Goal: Task Accomplishment & Management: Complete application form

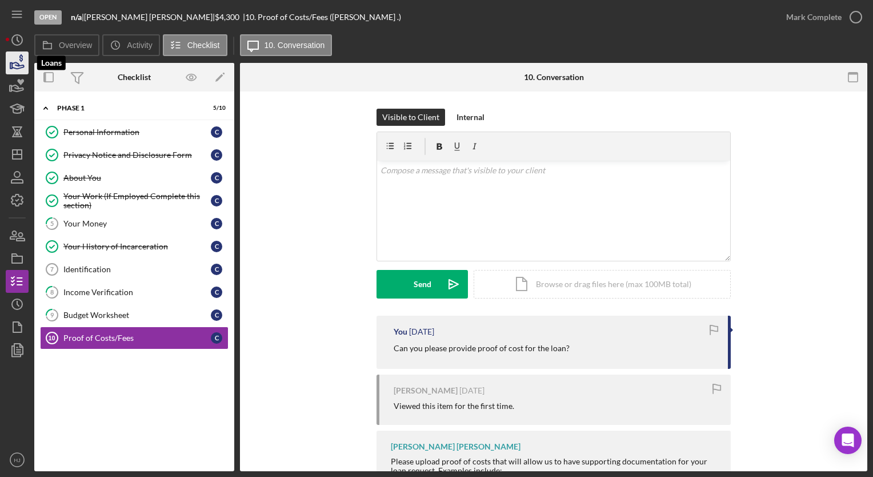
click at [17, 69] on icon "button" at bounding box center [18, 65] width 12 height 6
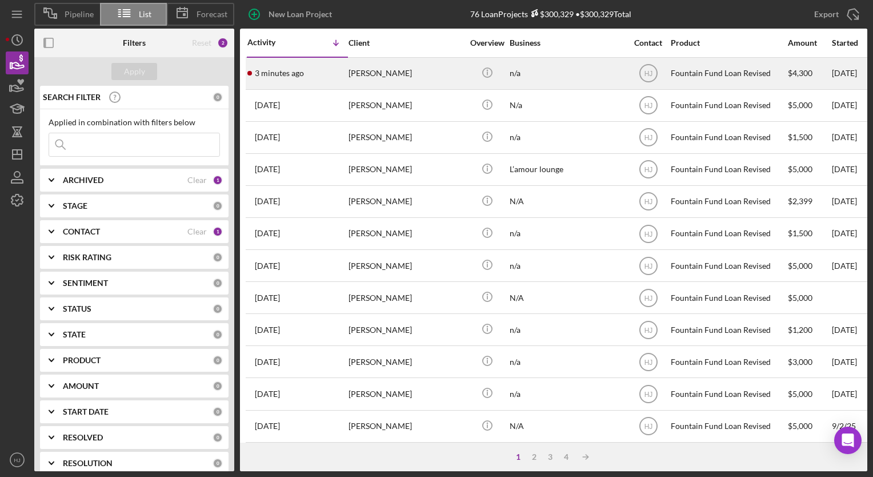
click at [425, 72] on div "[PERSON_NAME]" at bounding box center [406, 73] width 114 height 30
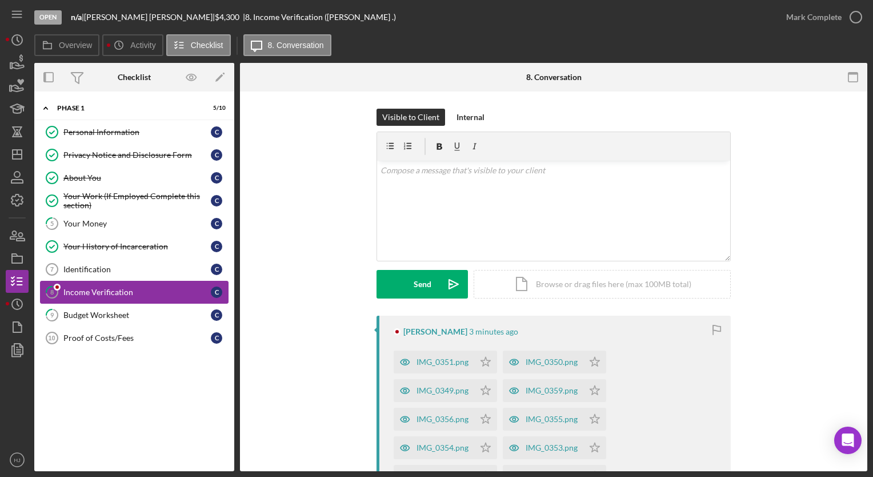
click at [85, 291] on div "Income Verification" at bounding box center [136, 291] width 147 height 9
click at [423, 368] on div "IMG_0351.png" at bounding box center [434, 361] width 81 height 23
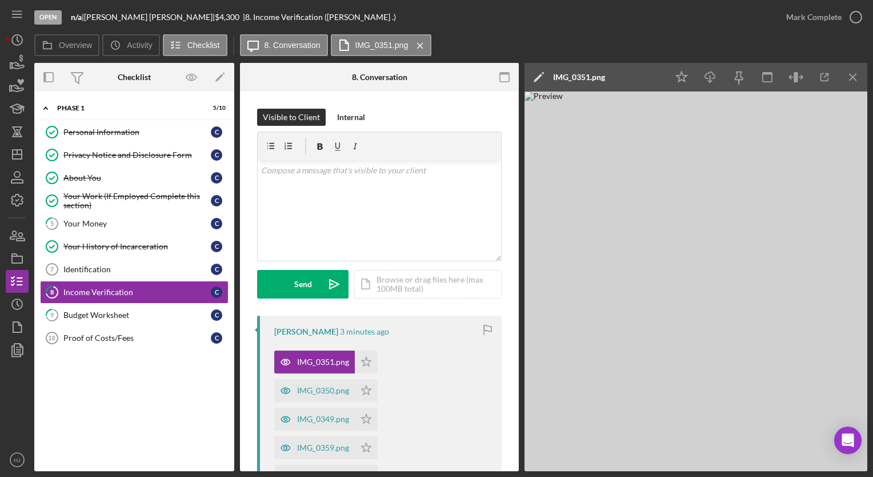
click at [706, 216] on img at bounding box center [696, 280] width 343 height 379
click at [734, 74] on icon "button" at bounding box center [739, 78] width 26 height 26
click at [15, 72] on icon "button" at bounding box center [17, 63] width 29 height 29
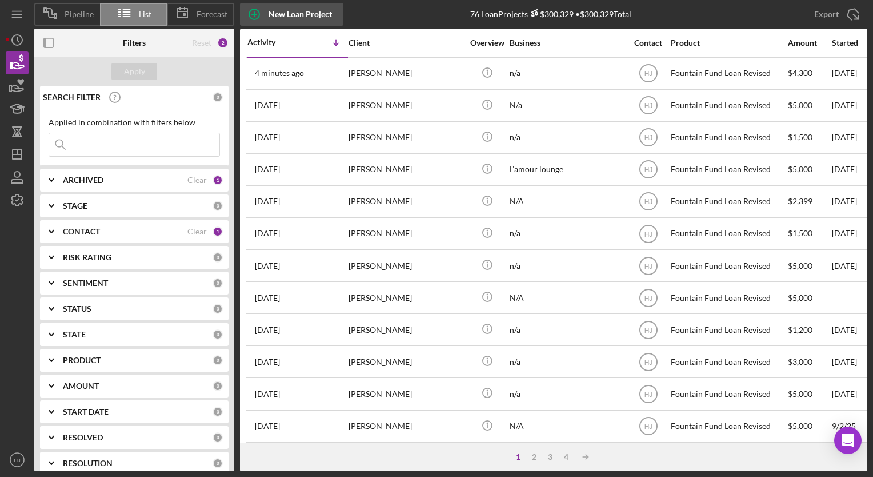
click at [263, 14] on icon "button" at bounding box center [254, 14] width 29 height 29
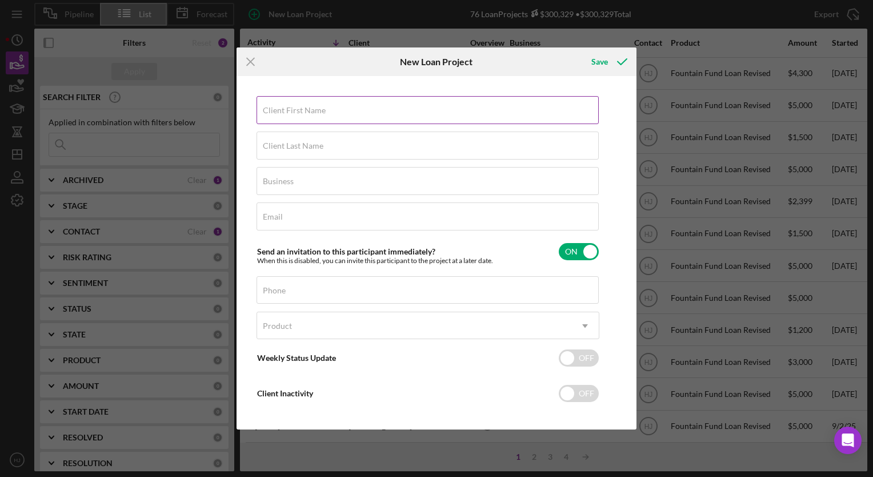
click at [291, 109] on label "Client First Name" at bounding box center [294, 110] width 63 height 9
click at [291, 109] on input "Client First Name" at bounding box center [428, 109] width 342 height 27
type input "[PERSON_NAME]"
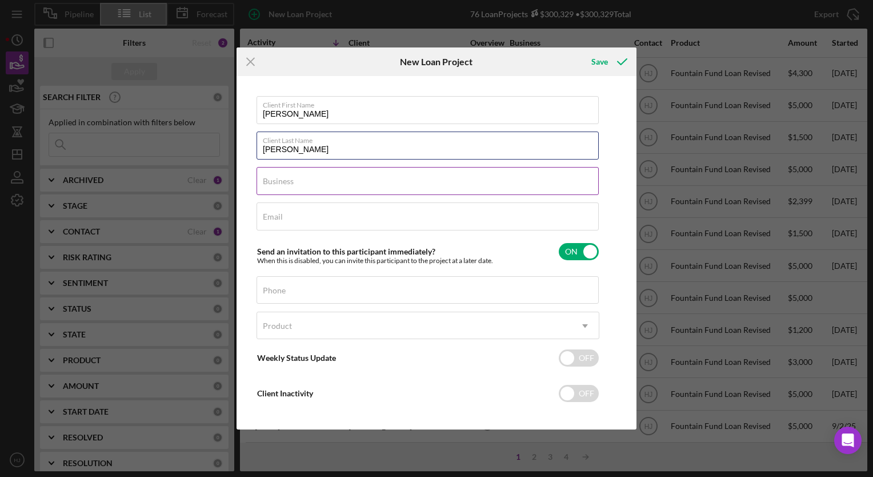
type input "[PERSON_NAME]"
click at [311, 187] on input "Business" at bounding box center [428, 180] width 342 height 27
type input "n/a"
click at [260, 214] on input "Email" at bounding box center [428, 215] width 342 height 27
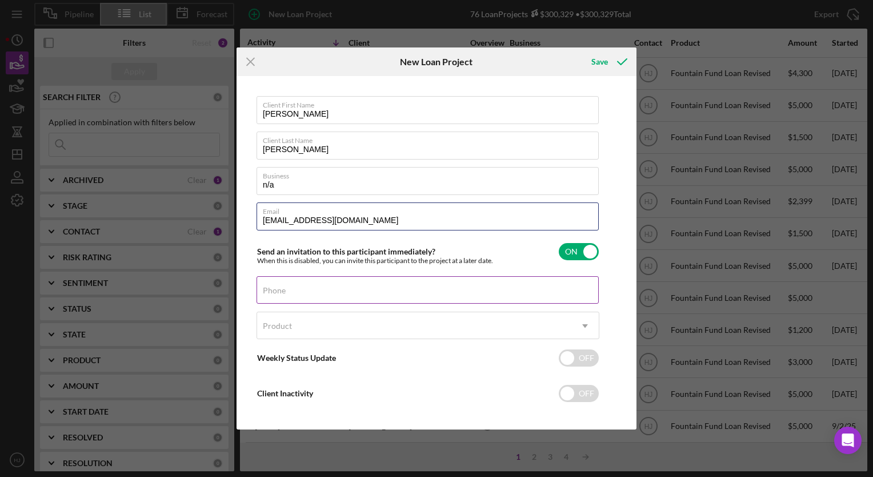
type input "[EMAIL_ADDRESS][DOMAIN_NAME]"
click at [321, 287] on div "Phone" at bounding box center [428, 290] width 343 height 29
type input "[PHONE_NUMBER]"
click at [305, 322] on div "Product" at bounding box center [414, 326] width 314 height 26
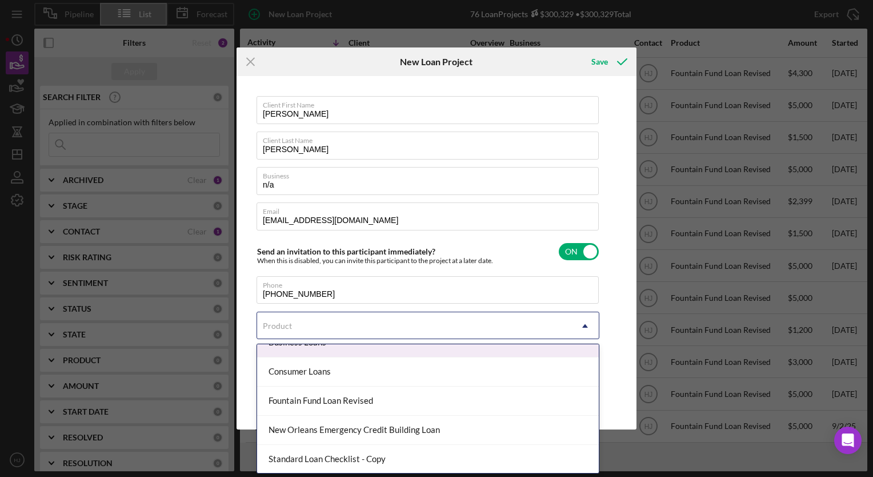
scroll to position [45, 0]
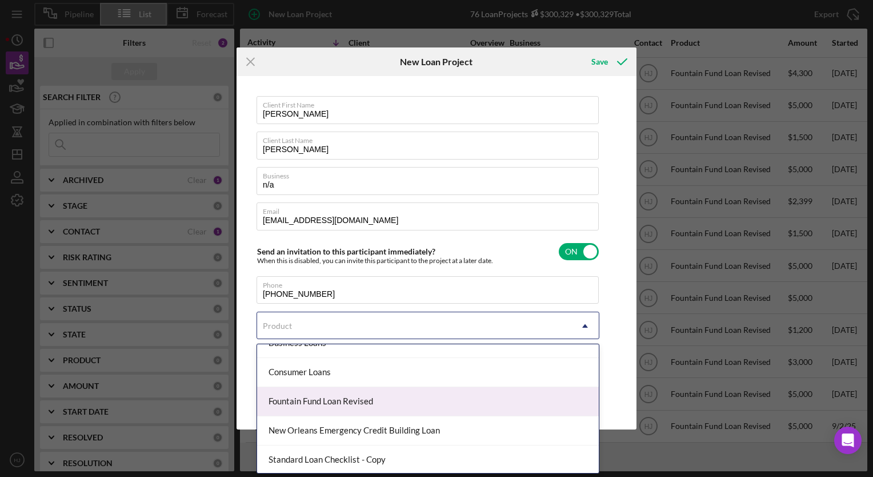
click at [313, 407] on div "Fountain Fund Loan Revised" at bounding box center [428, 401] width 342 height 29
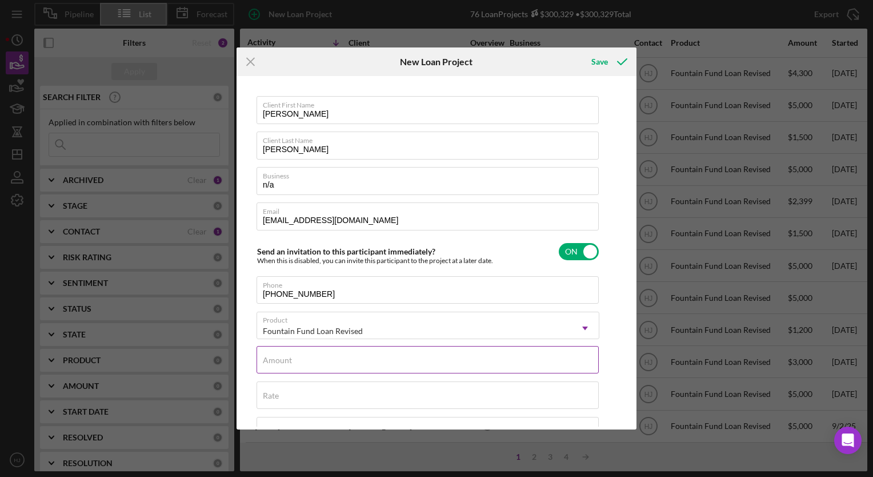
click at [277, 355] on label "Amount" at bounding box center [277, 359] width 29 height 9
click at [277, 355] on input "Amount" at bounding box center [428, 359] width 342 height 27
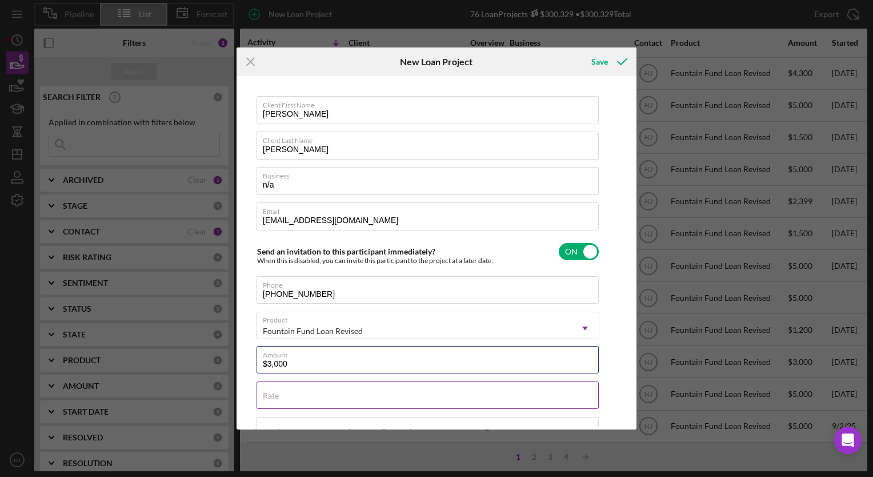
type input "$3,000"
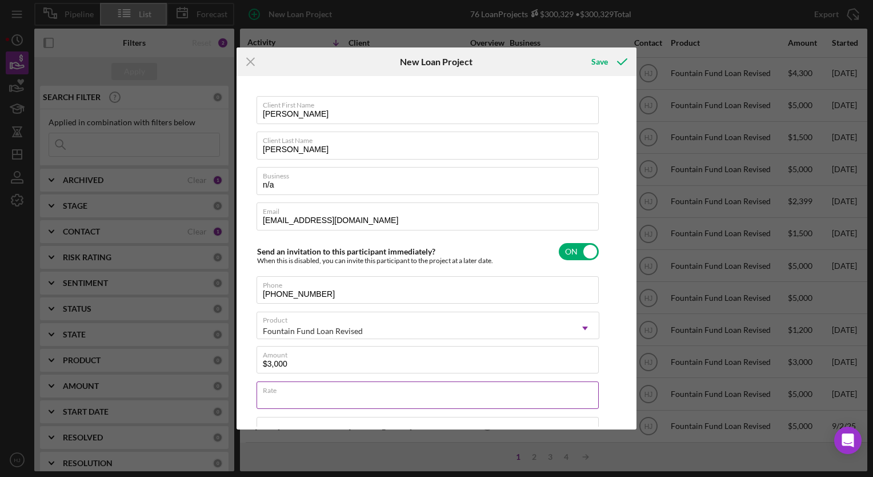
click at [294, 403] on input "Rate" at bounding box center [428, 394] width 342 height 27
type input "3.000%"
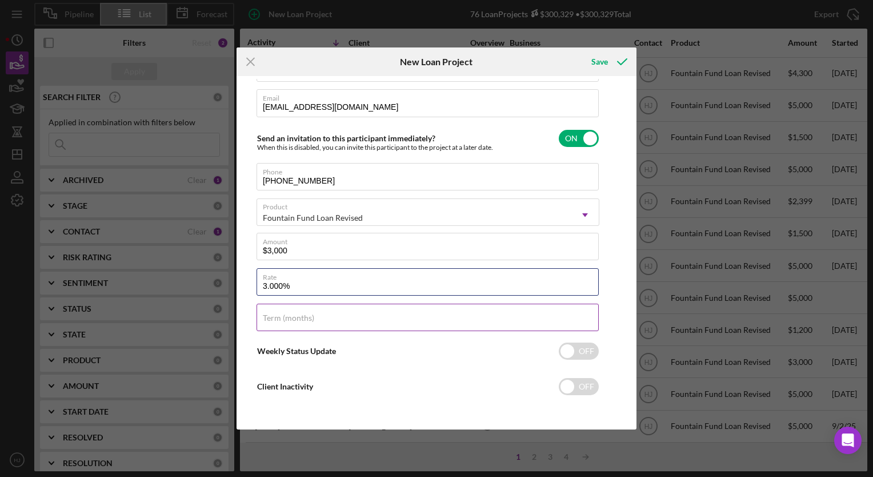
scroll to position [0, 0]
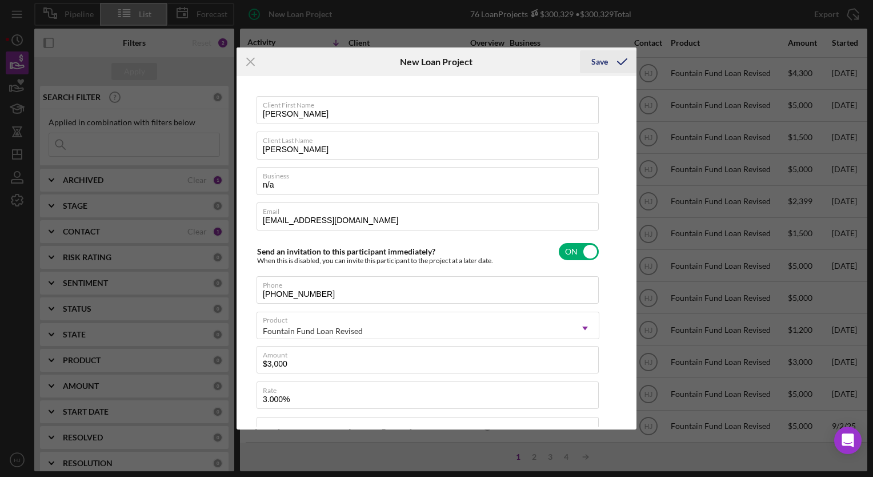
click at [600, 58] on div "Save" at bounding box center [599, 61] width 17 height 23
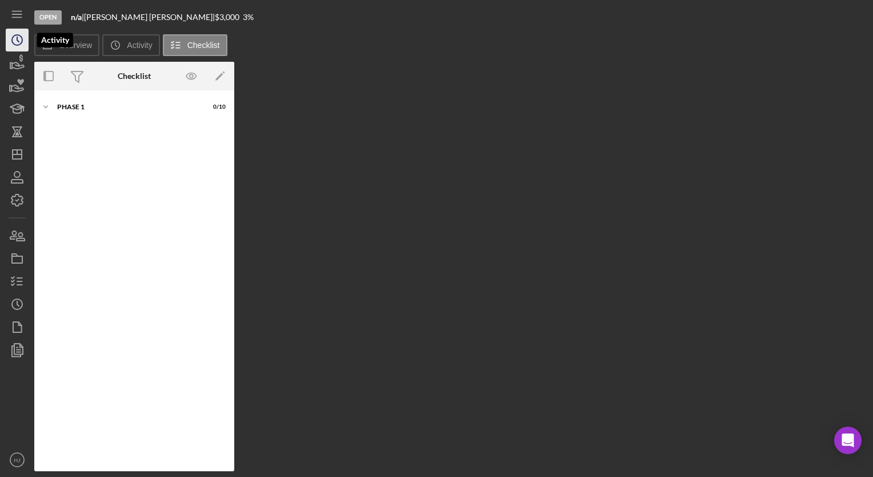
click at [15, 41] on icon "Icon/History" at bounding box center [17, 40] width 29 height 29
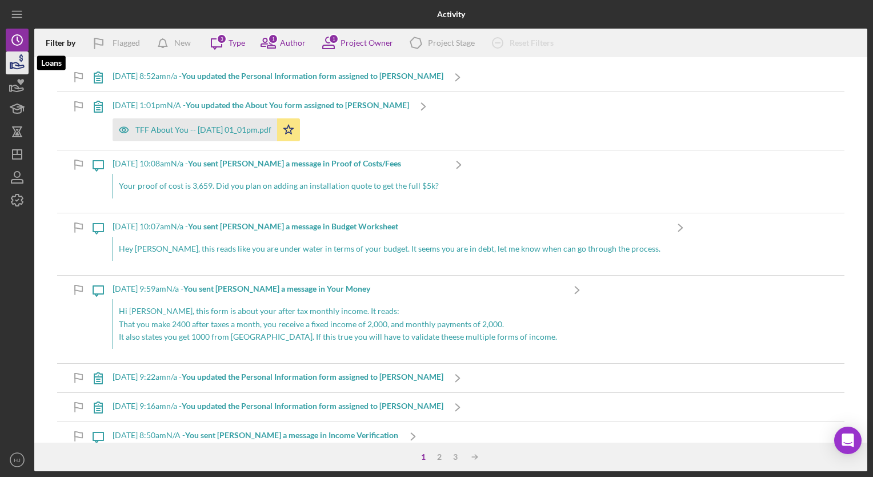
click at [18, 61] on icon "button" at bounding box center [17, 63] width 29 height 29
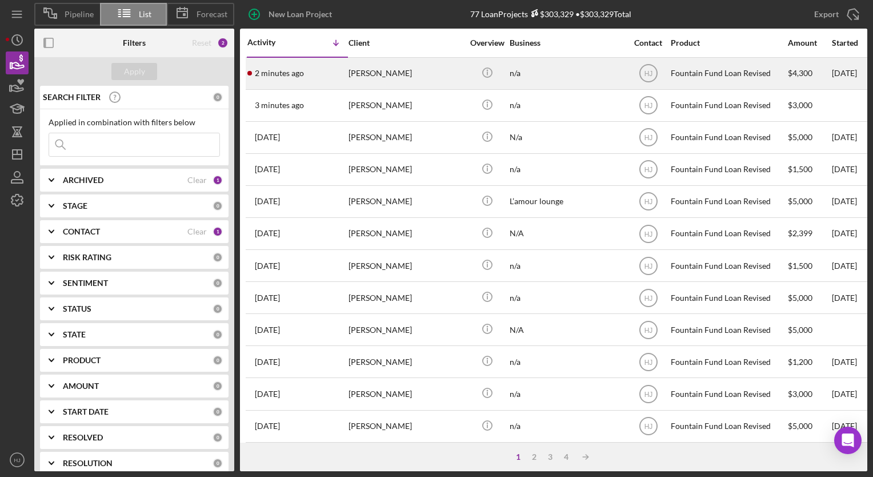
click at [387, 73] on div "[PERSON_NAME]" at bounding box center [406, 73] width 114 height 30
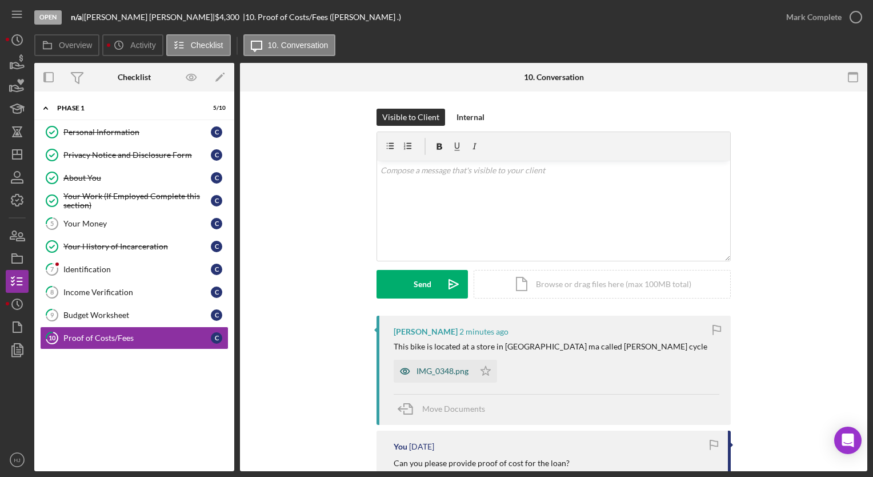
click at [438, 374] on div "IMG_0348.png" at bounding box center [443, 370] width 52 height 9
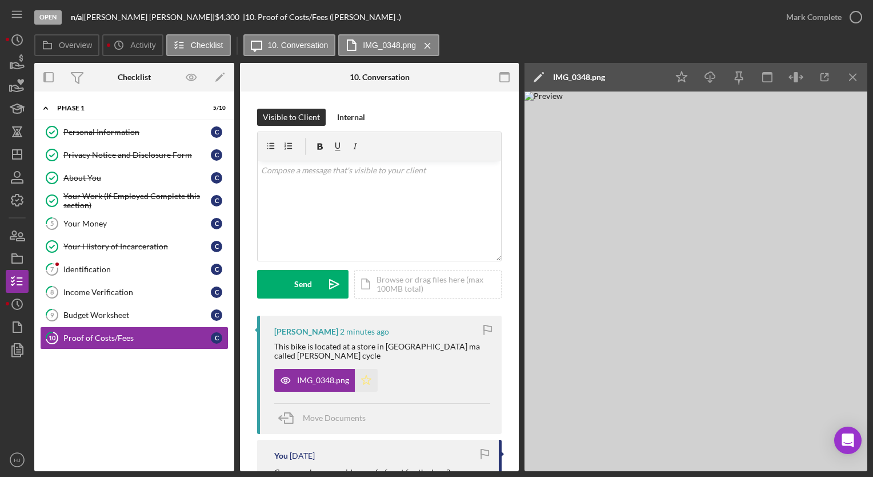
click at [365, 379] on icon "Icon/Star" at bounding box center [366, 380] width 23 height 23
click at [848, 20] on icon "button" at bounding box center [856, 17] width 29 height 29
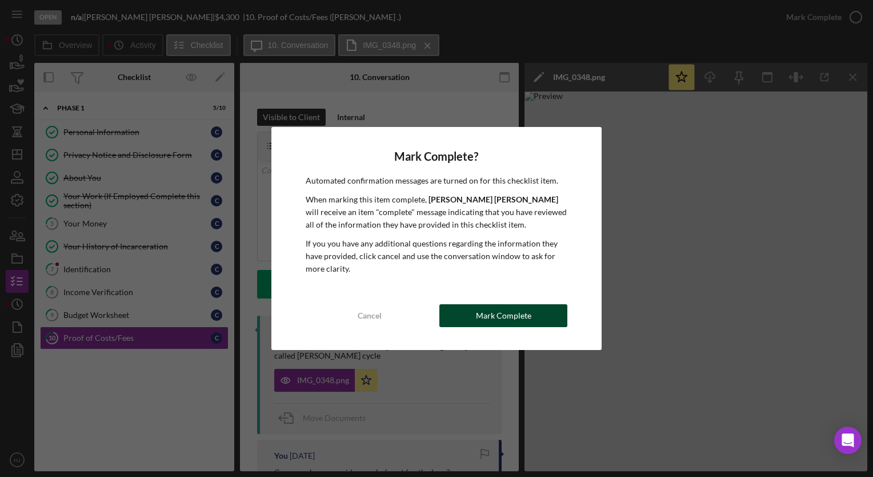
click at [504, 313] on div "Mark Complete" at bounding box center [503, 315] width 55 height 23
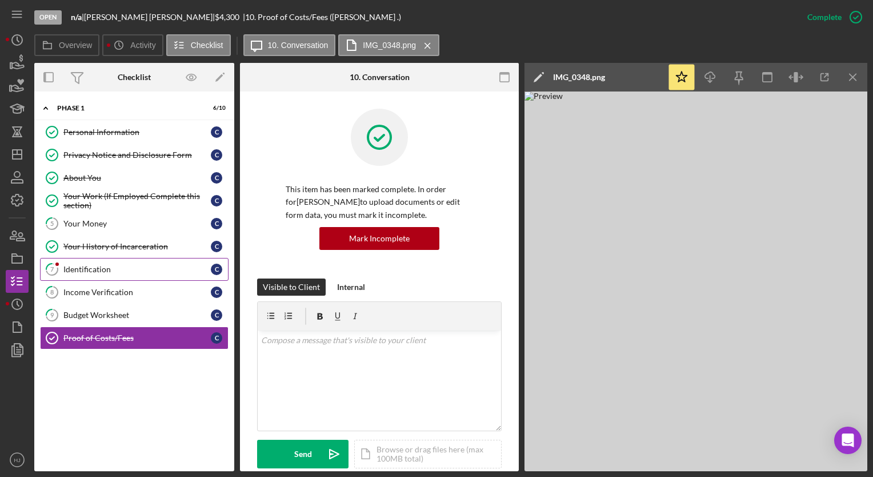
click at [102, 273] on link "7 Identification C" at bounding box center [134, 269] width 189 height 23
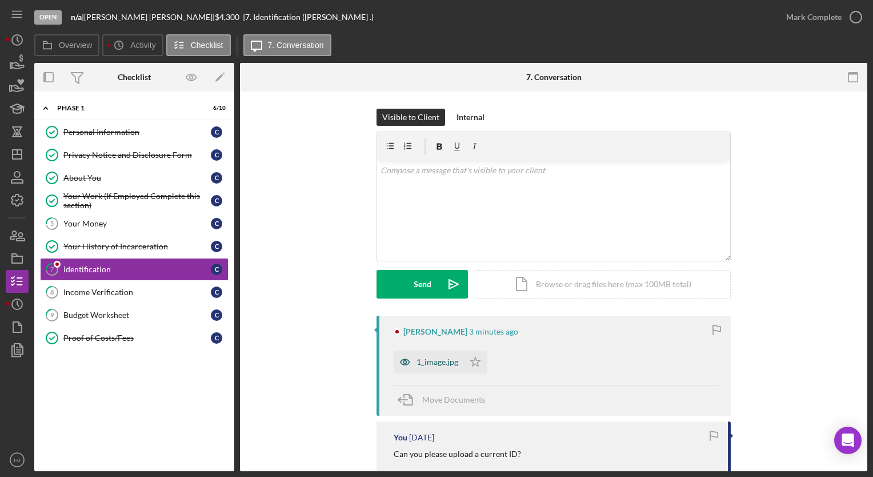
click at [414, 370] on icon "button" at bounding box center [405, 361] width 23 height 23
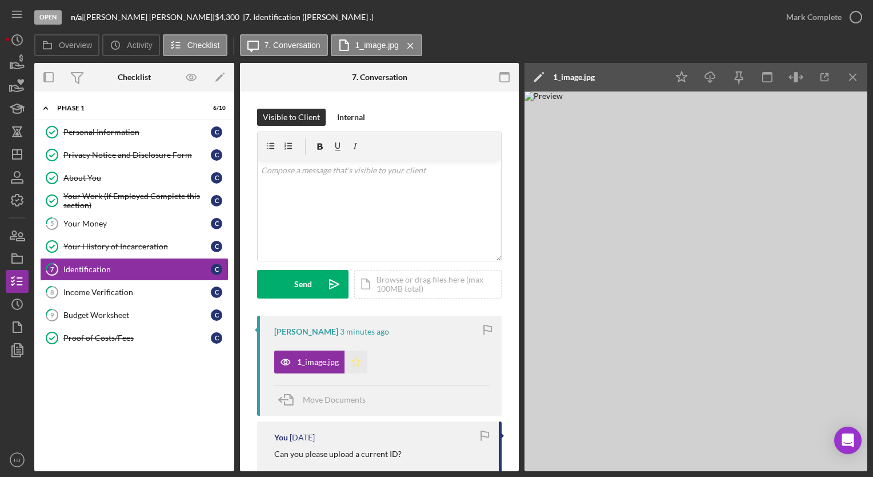
click at [357, 361] on polygon "button" at bounding box center [356, 361] width 10 height 9
click at [818, 19] on div "Mark Complete" at bounding box center [813, 17] width 55 height 23
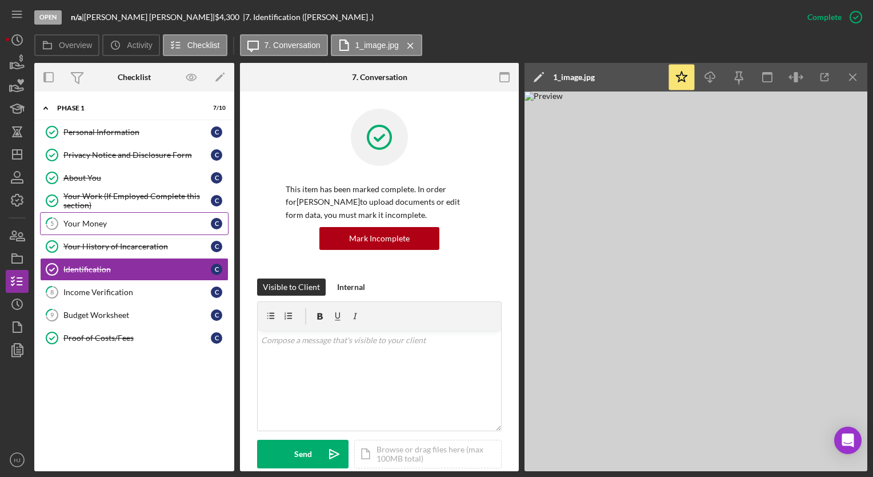
click at [89, 219] on div "Your Money" at bounding box center [136, 223] width 147 height 9
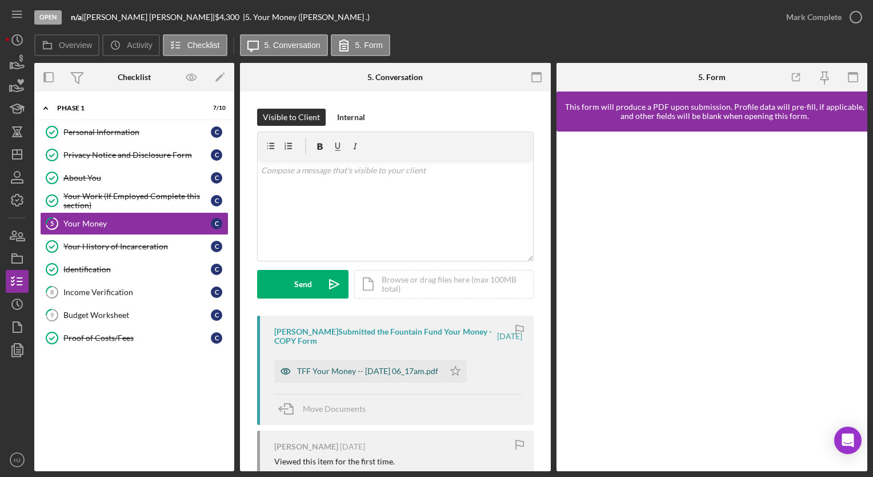
click at [370, 365] on div "TFF Your Money -- 2025-08-28 06_17am.pdf" at bounding box center [359, 370] width 170 height 23
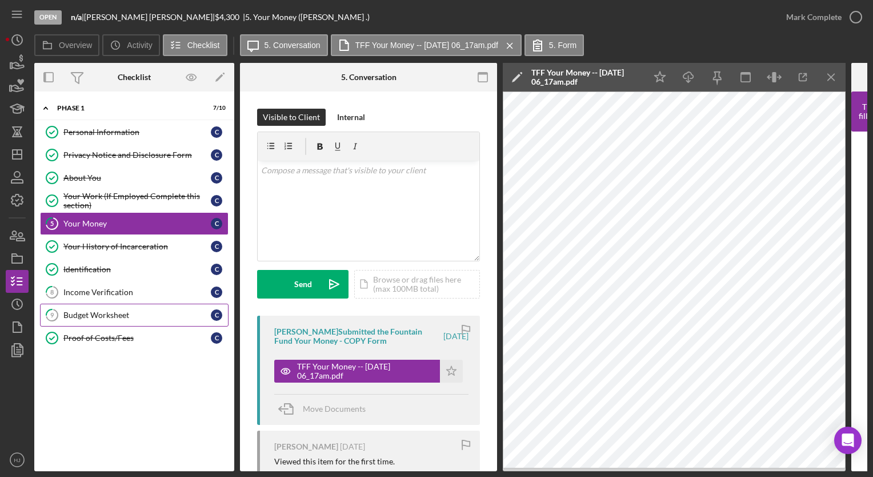
click at [98, 305] on link "9 Budget Worksheet C" at bounding box center [134, 314] width 189 height 23
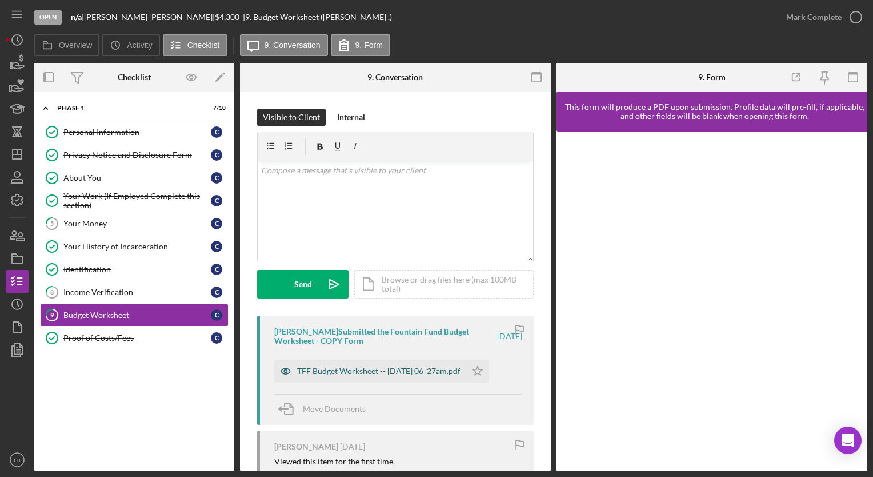
click at [366, 376] on div "TFF Budget Worksheet -- 2025-08-28 06_27am.pdf" at bounding box center [370, 370] width 192 height 23
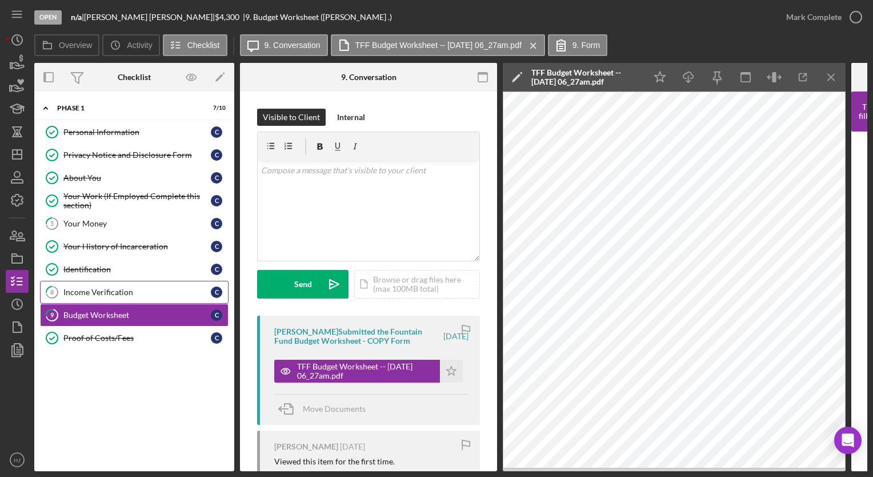
click at [89, 289] on div "Income Verification" at bounding box center [136, 291] width 147 height 9
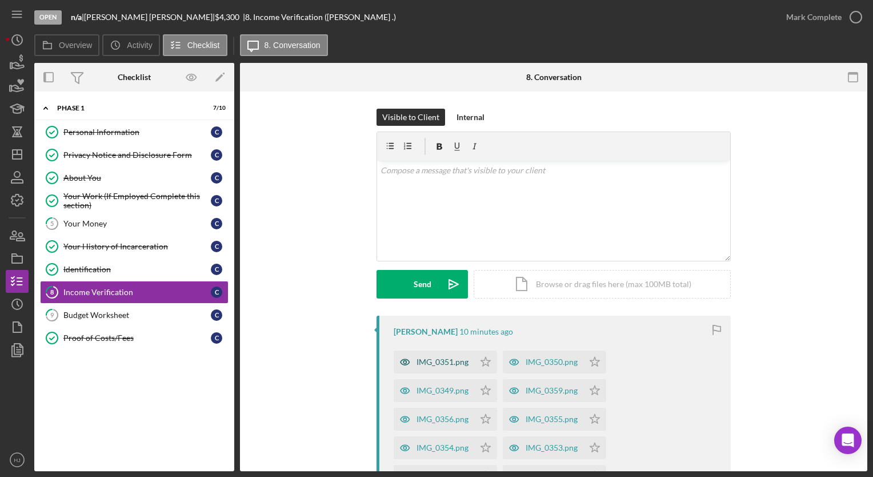
click at [439, 358] on div "IMG_0351.png" at bounding box center [443, 361] width 52 height 9
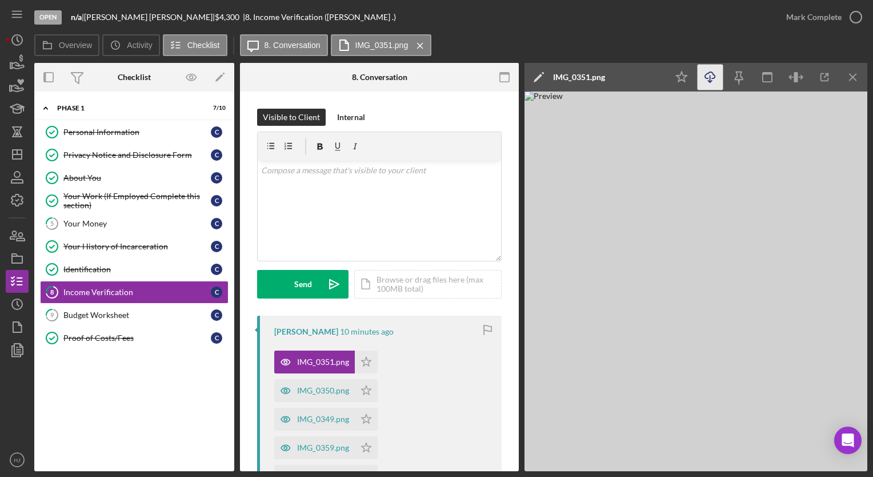
click at [712, 72] on icon "Icon/Download" at bounding box center [711, 78] width 26 height 26
click at [686, 78] on icon "Icon/Star" at bounding box center [682, 78] width 26 height 26
click at [315, 390] on div "IMG_0350.png" at bounding box center [323, 390] width 52 height 9
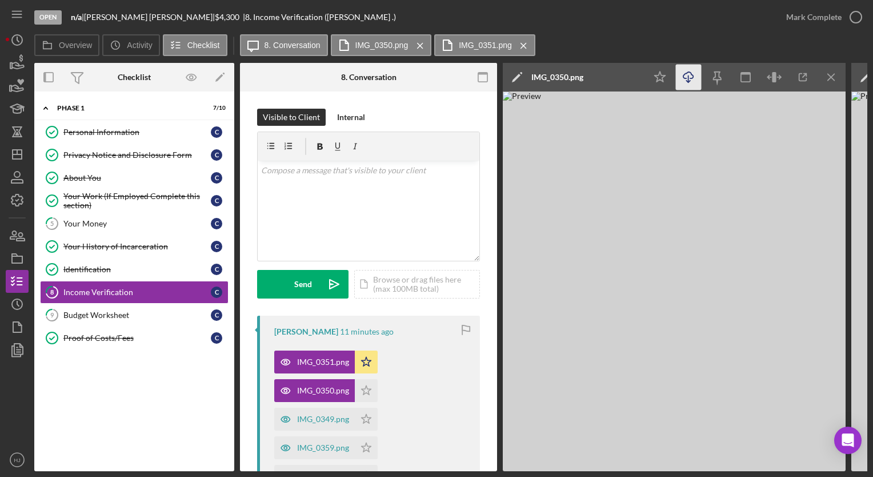
click at [693, 70] on icon "Icon/Download" at bounding box center [689, 78] width 26 height 26
click at [366, 391] on icon "Icon/Star" at bounding box center [366, 390] width 23 height 23
click at [315, 419] on div "IMG_0349.png" at bounding box center [323, 418] width 52 height 9
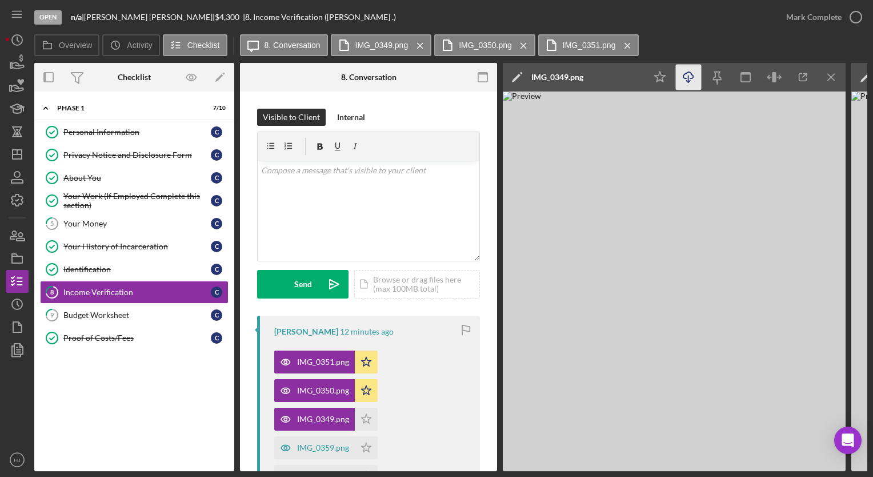
click at [686, 79] on icon "Icon/Download" at bounding box center [689, 78] width 26 height 26
click at [366, 417] on icon "Icon/Star" at bounding box center [366, 418] width 23 height 23
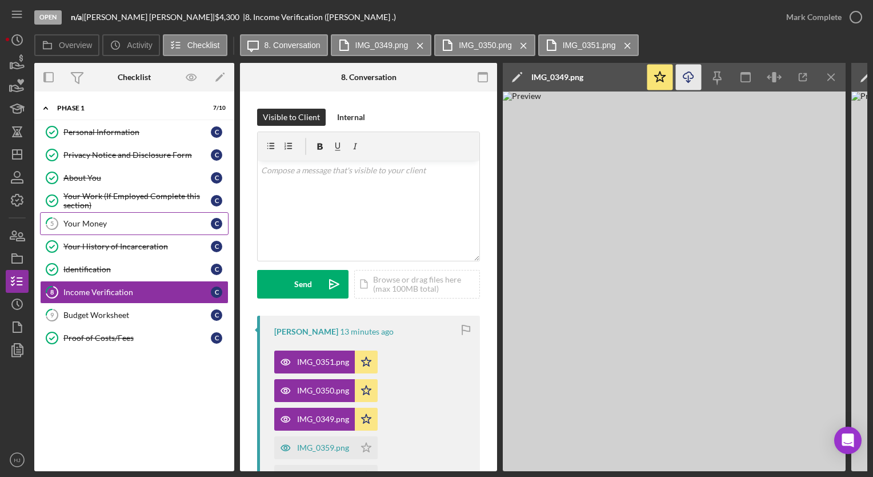
click at [119, 223] on div "Your Money" at bounding box center [136, 223] width 147 height 9
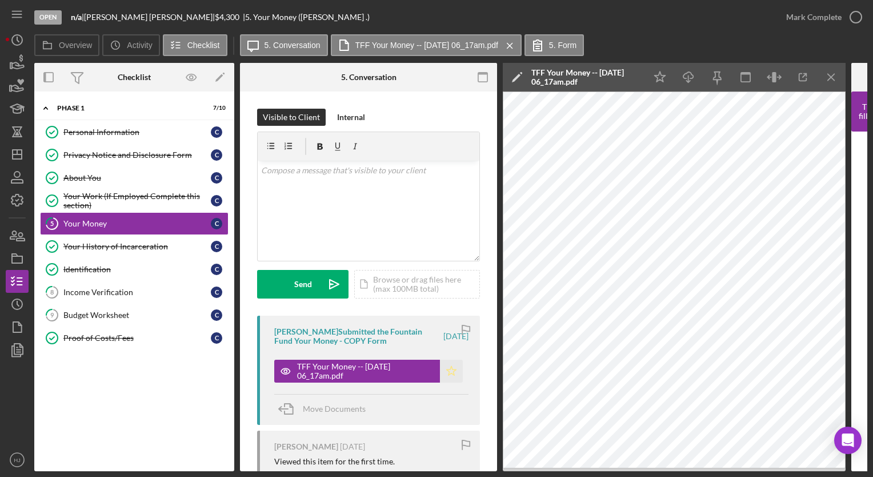
click at [447, 369] on polygon "button" at bounding box center [452, 370] width 10 height 9
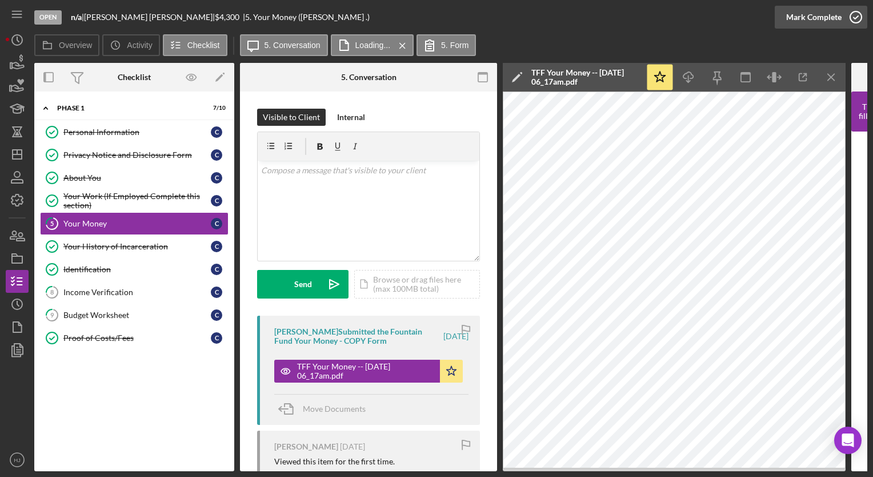
click at [845, 15] on icon "button" at bounding box center [856, 17] width 29 height 29
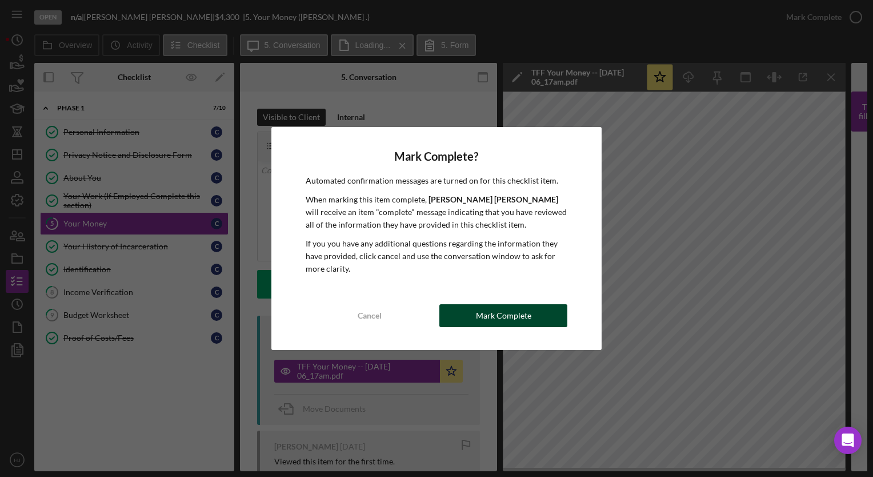
click at [478, 313] on div "Mark Complete" at bounding box center [503, 315] width 55 height 23
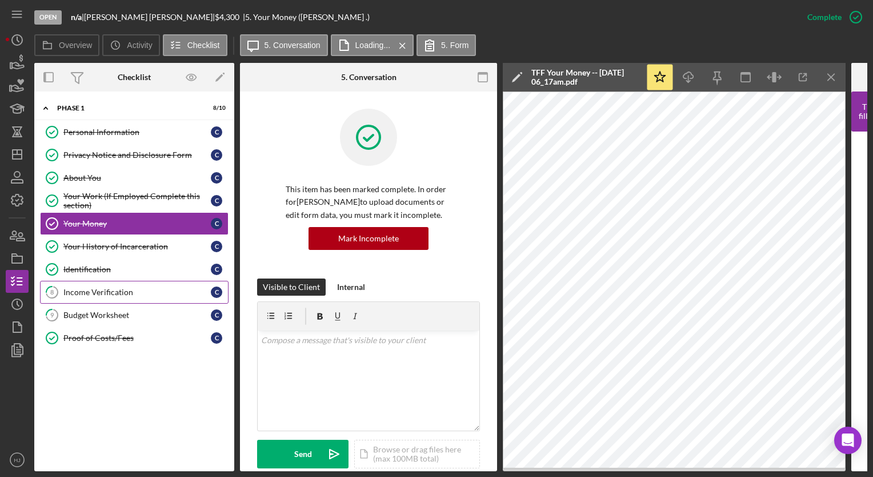
click at [99, 291] on div "Income Verification" at bounding box center [136, 291] width 147 height 9
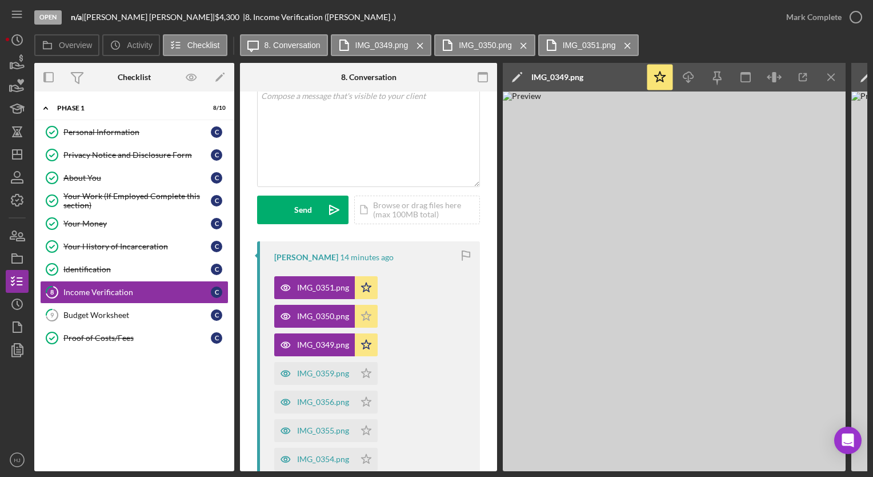
scroll to position [78, 0]
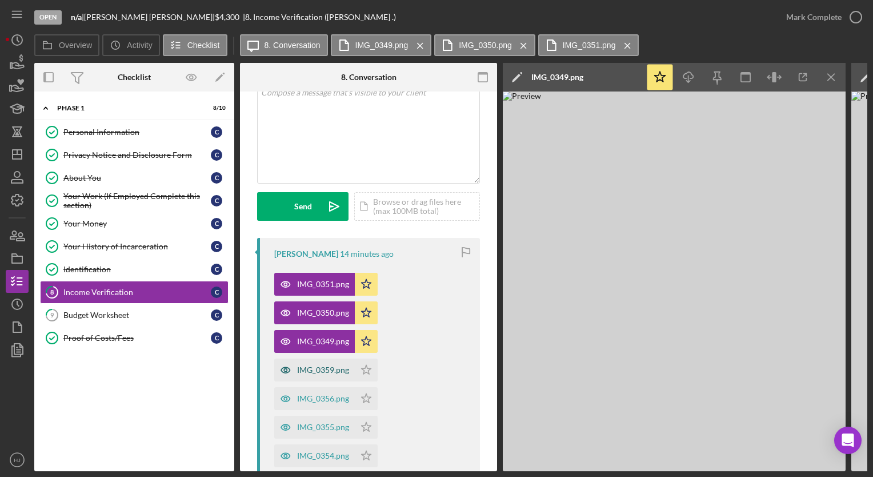
click at [325, 370] on div "IMG_0359.png" at bounding box center [323, 369] width 52 height 9
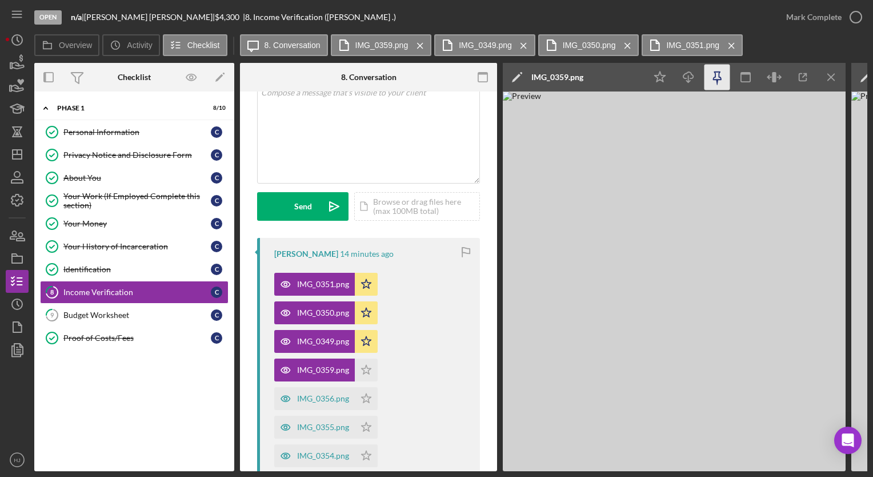
click at [718, 73] on icon "button" at bounding box center [718, 78] width 26 height 26
click at [690, 77] on icon "Icon/Download" at bounding box center [689, 78] width 26 height 26
click at [577, 243] on img at bounding box center [674, 280] width 343 height 379
click at [661, 69] on icon "Icon/Star" at bounding box center [660, 78] width 26 height 26
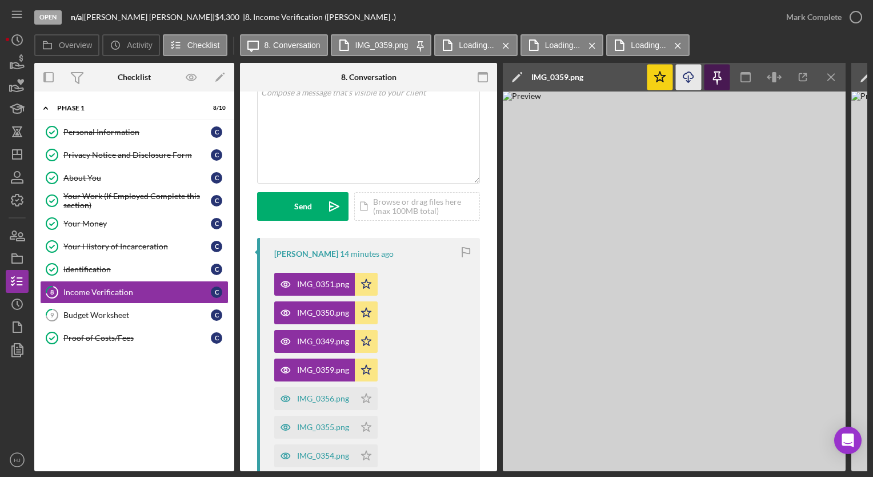
click at [720, 72] on icon "button" at bounding box center [717, 76] width 8 height 8
click at [838, 80] on icon "Icon/Menu Close" at bounding box center [832, 78] width 26 height 26
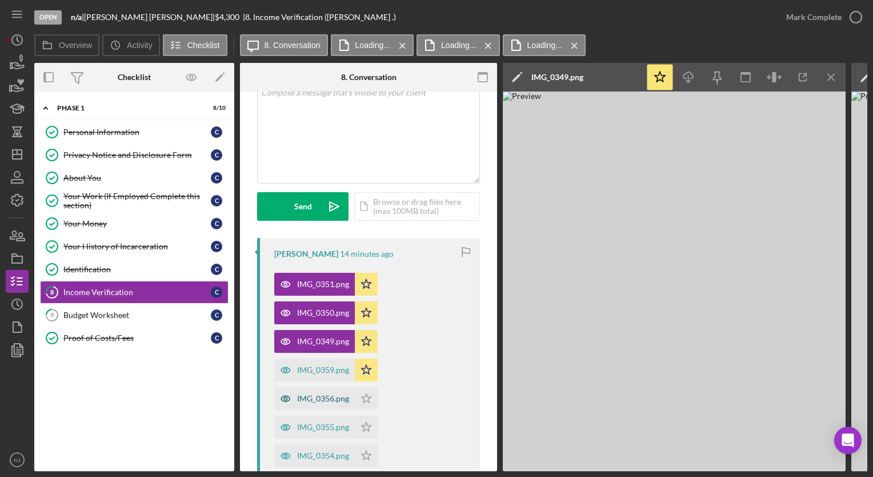
click at [313, 389] on div "IMG_0356.png" at bounding box center [314, 398] width 81 height 23
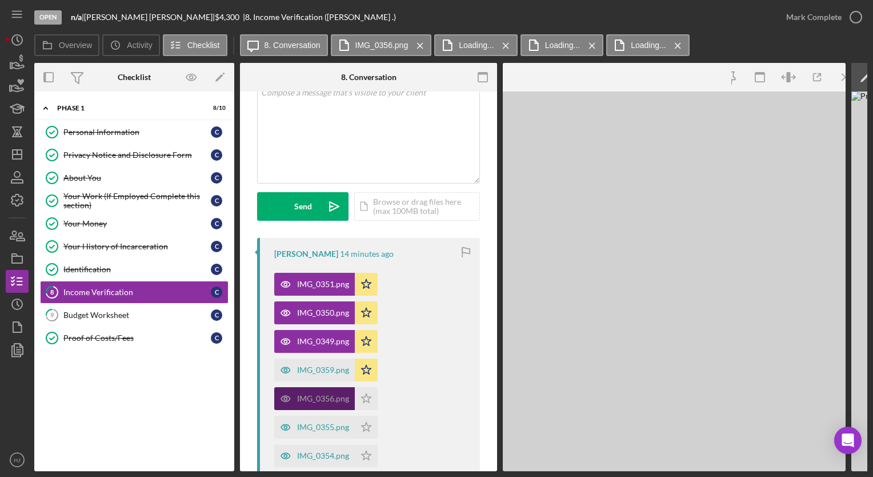
click at [313, 389] on div "IMG_0356.png" at bounding box center [314, 398] width 81 height 23
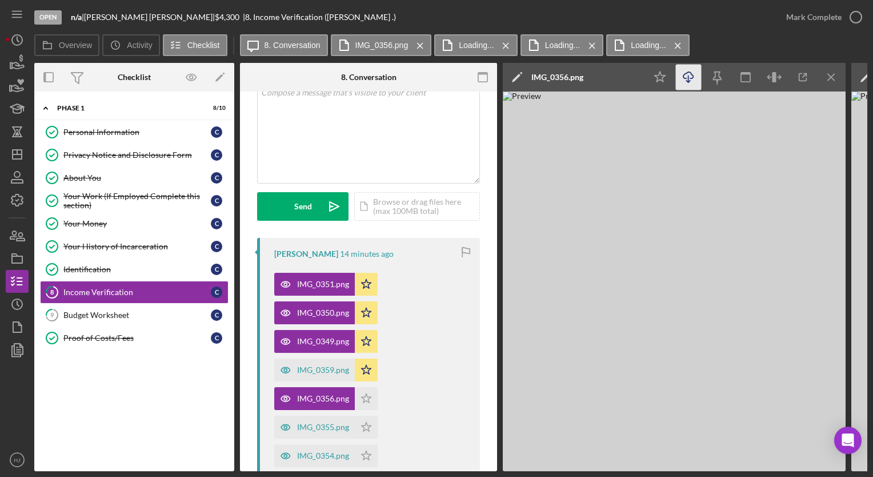
click at [690, 74] on icon "Icon/Download" at bounding box center [689, 78] width 26 height 26
click at [366, 401] on polygon "button" at bounding box center [367, 397] width 10 height 9
click at [315, 429] on div "IMG_0355.png" at bounding box center [323, 426] width 52 height 9
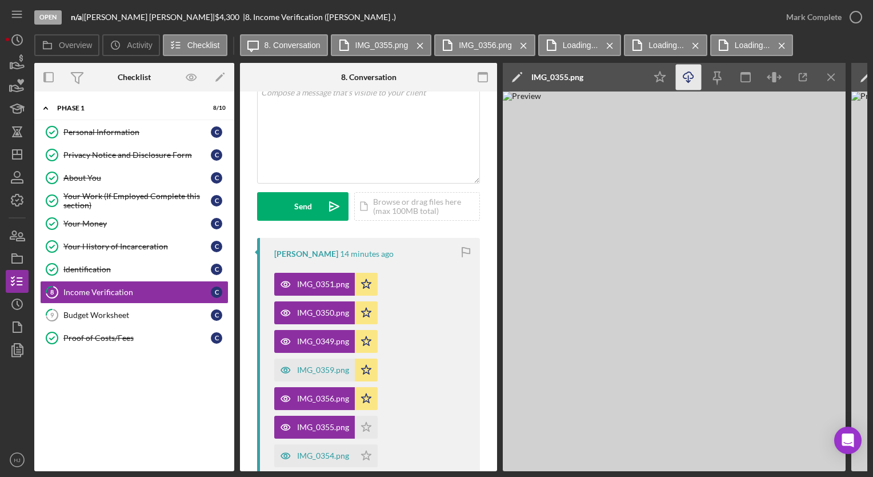
click at [684, 77] on icon "Icon/Download" at bounding box center [689, 78] width 26 height 26
click at [541, 265] on img at bounding box center [674, 280] width 343 height 379
click at [363, 425] on polygon "button" at bounding box center [367, 426] width 10 height 9
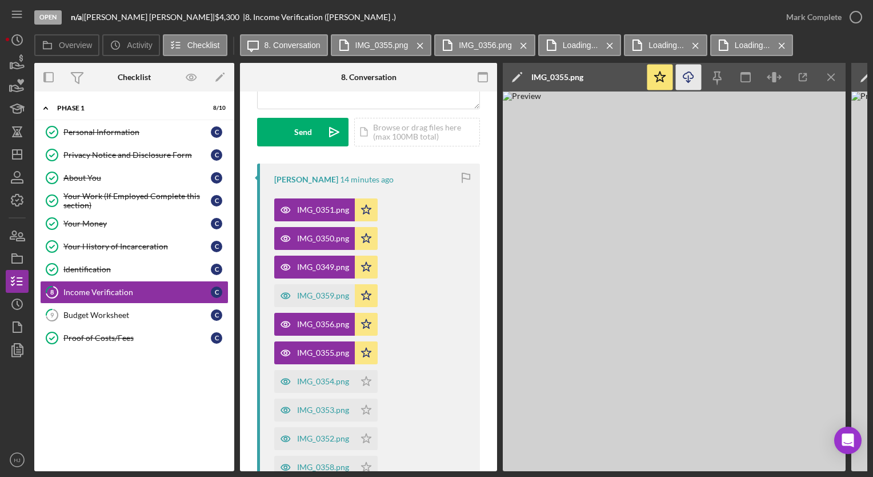
scroll to position [168, 0]
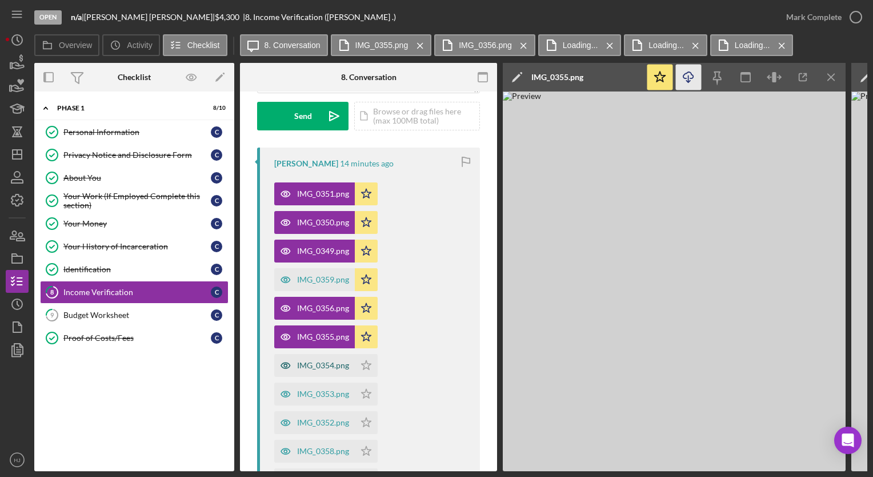
click at [317, 363] on div "IMG_0354.png" at bounding box center [323, 365] width 52 height 9
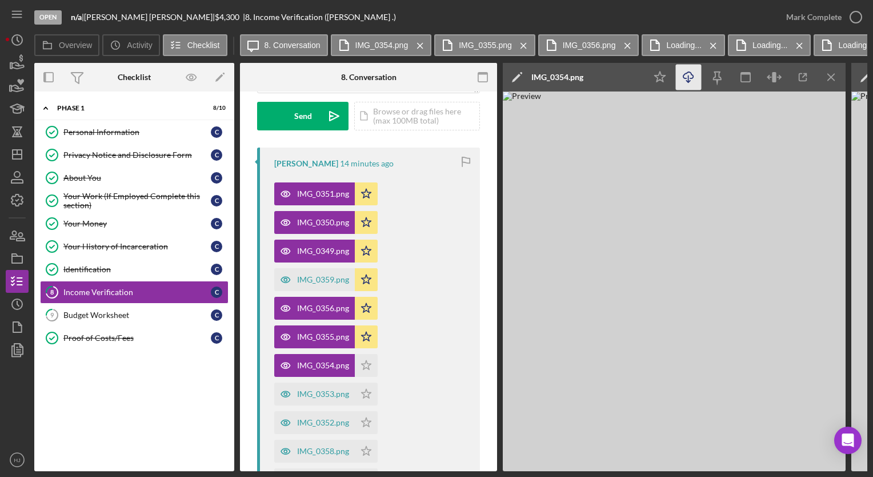
click at [687, 79] on icon "Icon/Download" at bounding box center [689, 78] width 26 height 26
click at [371, 367] on icon "Icon/Star" at bounding box center [366, 365] width 23 height 23
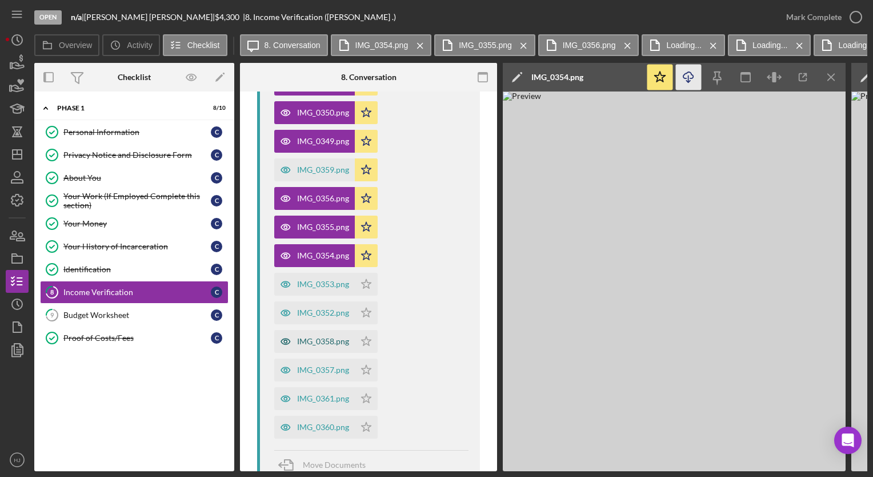
scroll to position [317, 0]
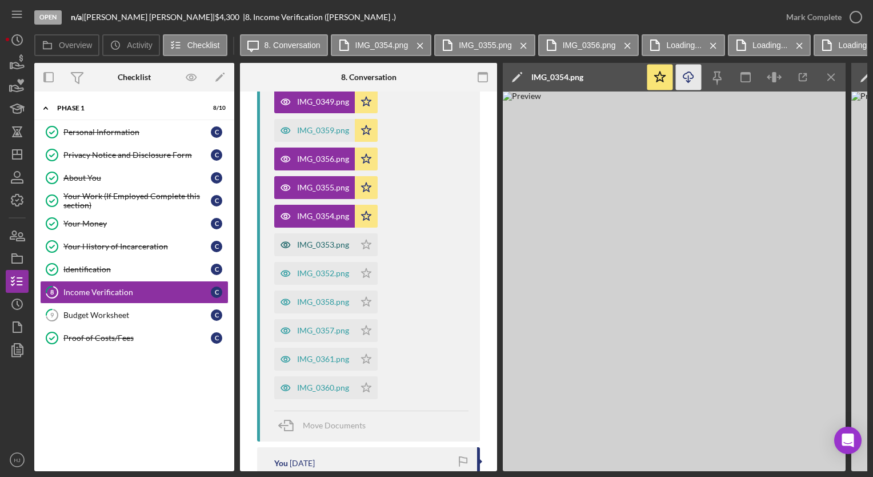
click at [330, 241] on div "IMG_0353.png" at bounding box center [323, 244] width 52 height 9
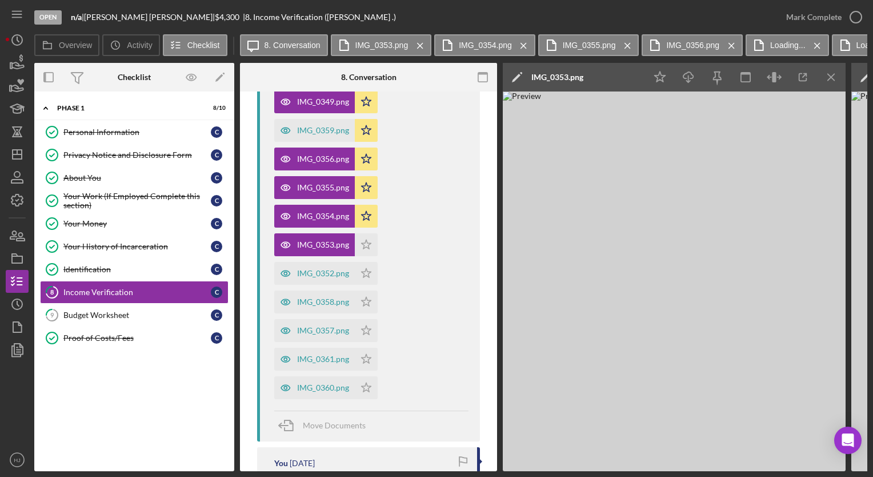
click at [678, 202] on img at bounding box center [674, 280] width 343 height 379
click at [686, 78] on icon "Icon/Download" at bounding box center [689, 78] width 26 height 26
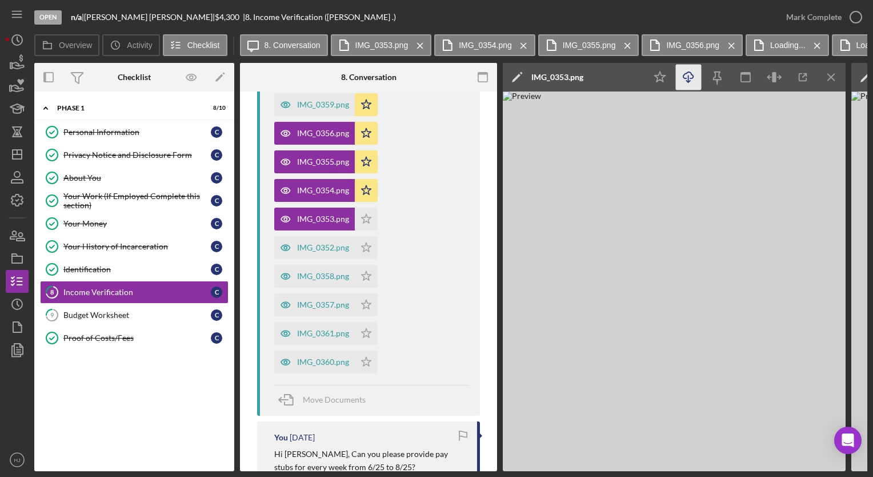
scroll to position [344, 0]
click at [366, 217] on icon "Icon/Star" at bounding box center [366, 217] width 23 height 23
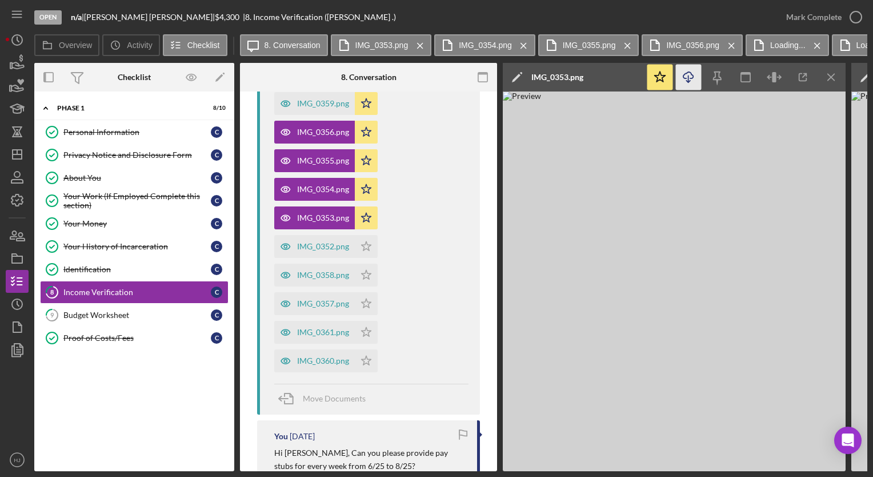
click at [366, 217] on icon "Icon/Star" at bounding box center [366, 217] width 23 height 23
click at [831, 78] on icon "Icon/Menu Close" at bounding box center [832, 78] width 26 height 26
click at [324, 223] on div "IMG_0353.png" at bounding box center [314, 217] width 81 height 23
click at [365, 214] on icon "Icon/Star" at bounding box center [366, 217] width 23 height 23
click at [306, 249] on div "IMG_0352.png" at bounding box center [323, 246] width 52 height 9
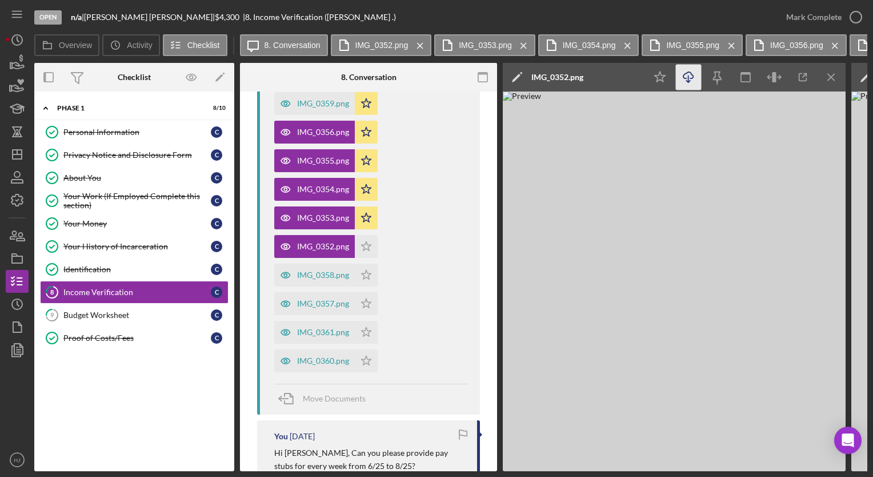
click at [686, 70] on icon "Icon/Download" at bounding box center [689, 78] width 26 height 26
click at [324, 296] on div "IMG_0357.png" at bounding box center [314, 303] width 81 height 23
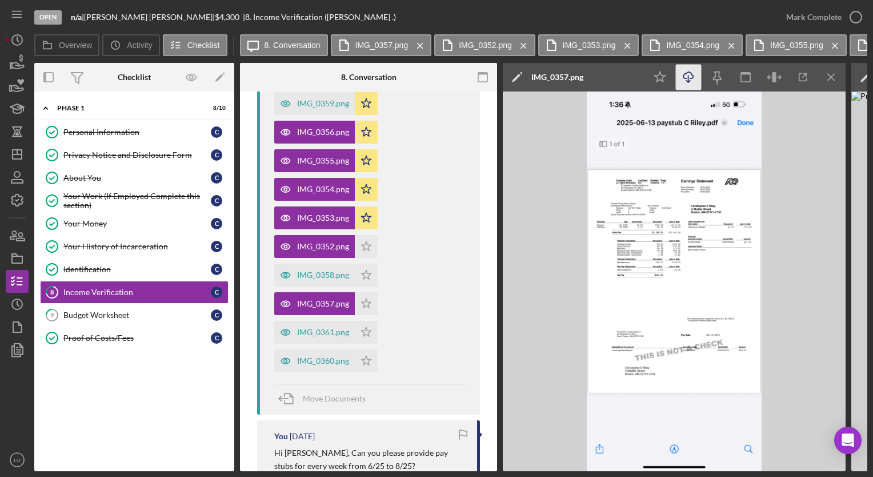
click at [690, 78] on icon "Icon/Download" at bounding box center [689, 78] width 26 height 26
click at [542, 427] on img at bounding box center [674, 280] width 343 height 379
click at [359, 299] on icon "Icon/Star" at bounding box center [366, 303] width 23 height 23
click at [315, 331] on div "IMG_0361.png" at bounding box center [323, 331] width 52 height 9
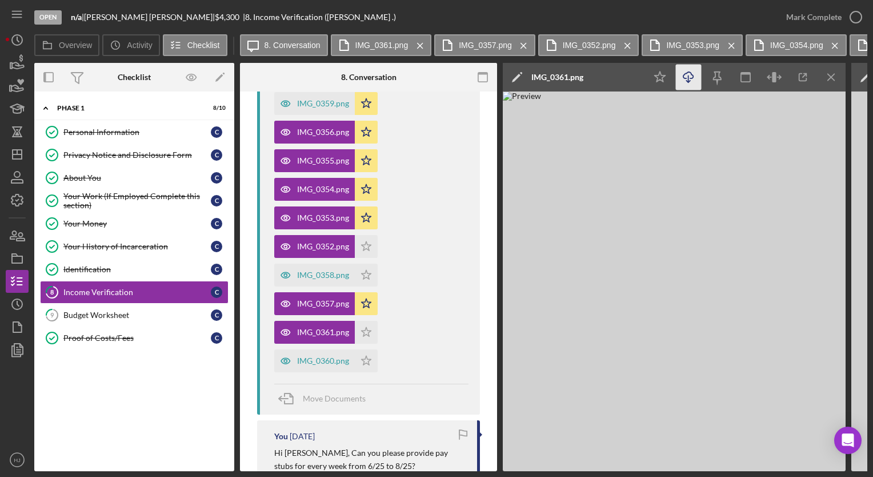
click at [684, 78] on icon "button" at bounding box center [688, 75] width 10 height 6
click at [366, 331] on icon "Icon/Star" at bounding box center [366, 332] width 23 height 23
click at [326, 358] on div "IMG_0360.png" at bounding box center [323, 360] width 52 height 9
click at [693, 71] on icon "Icon/Download" at bounding box center [689, 78] width 26 height 26
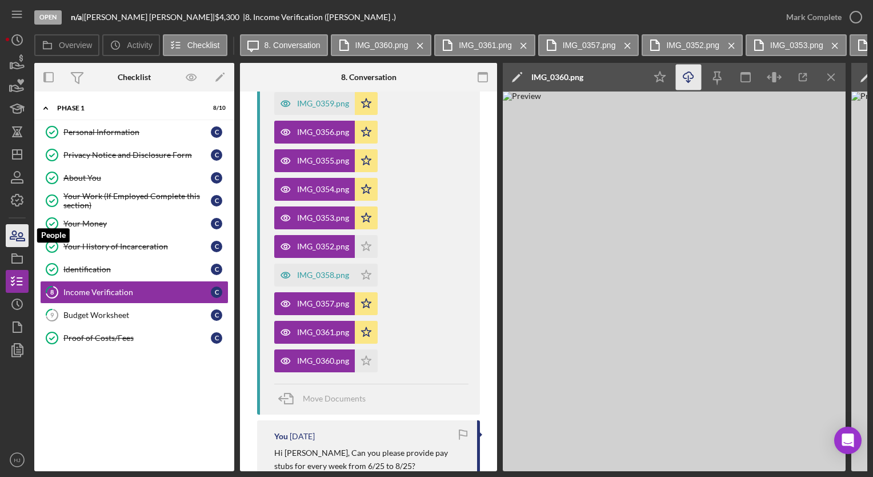
click at [11, 246] on icon "button" at bounding box center [17, 235] width 29 height 29
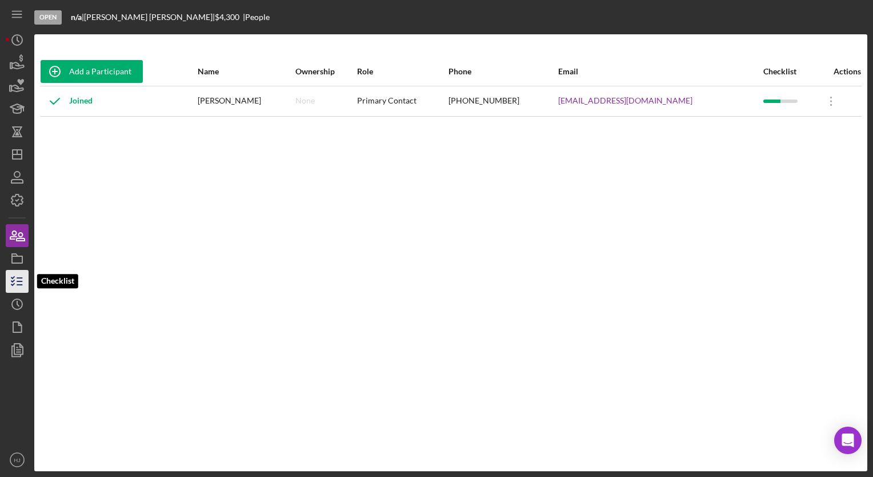
click at [14, 278] on icon "button" at bounding box center [17, 281] width 29 height 29
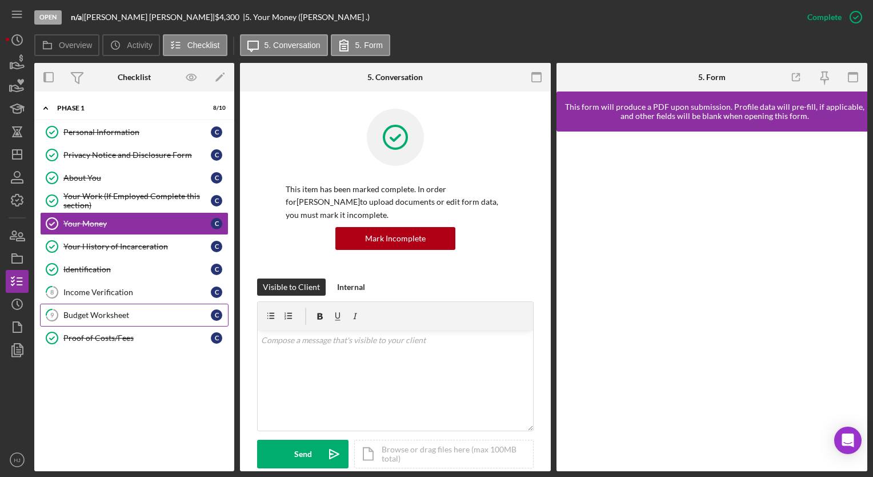
click at [87, 311] on div "Budget Worksheet" at bounding box center [136, 314] width 147 height 9
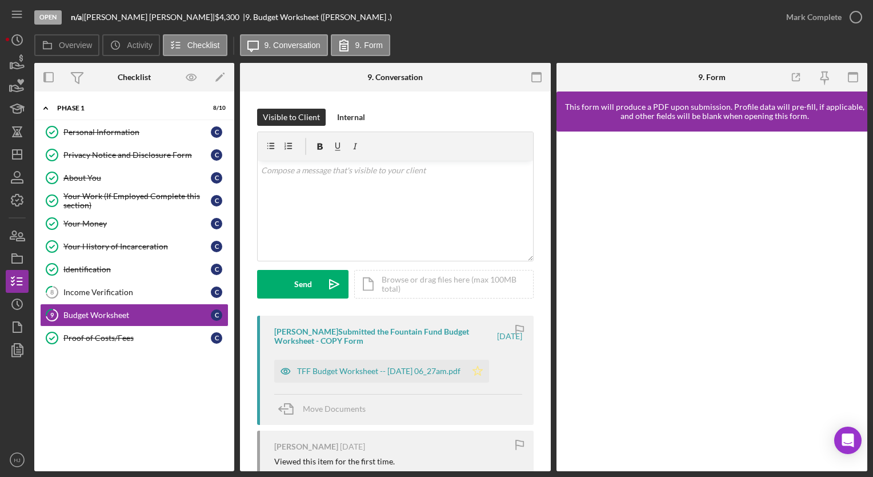
click at [489, 370] on icon "Icon/Star" at bounding box center [477, 370] width 23 height 23
click at [436, 377] on div "TFF Budget Worksheet -- 2025-08-28 06_27am.pdf" at bounding box center [370, 370] width 192 height 23
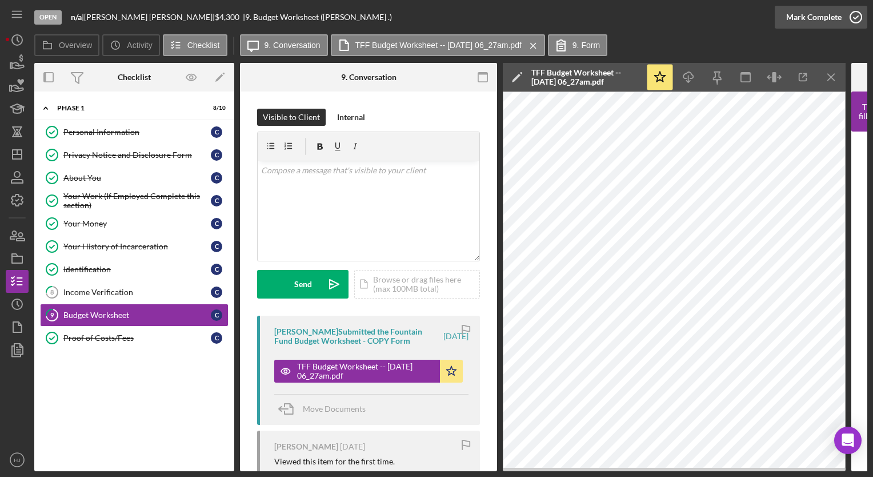
click at [854, 13] on icon "button" at bounding box center [856, 17] width 29 height 29
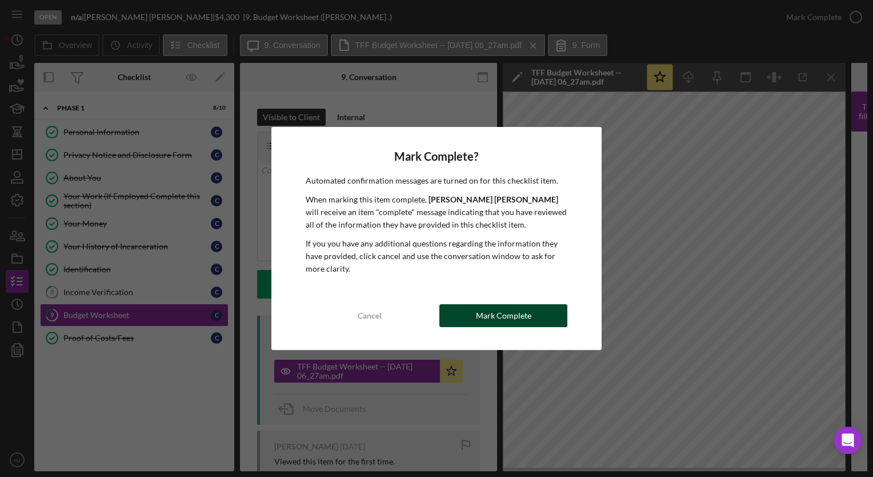
click at [515, 310] on div "Mark Complete" at bounding box center [503, 315] width 55 height 23
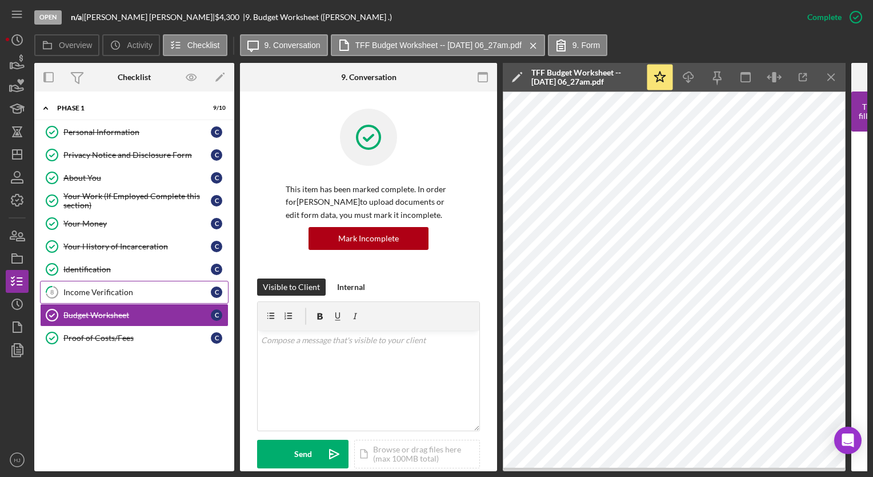
click at [81, 290] on div "Income Verification" at bounding box center [136, 291] width 147 height 9
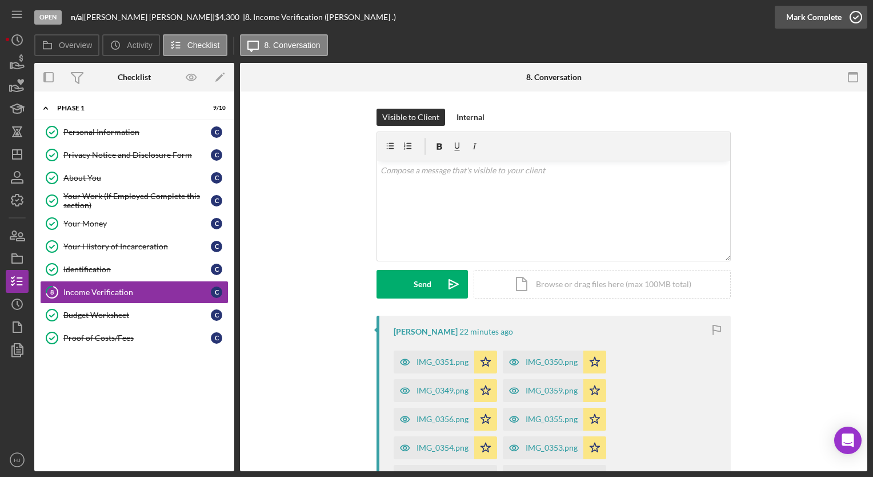
click at [811, 17] on div "Mark Complete" at bounding box center [813, 17] width 55 height 23
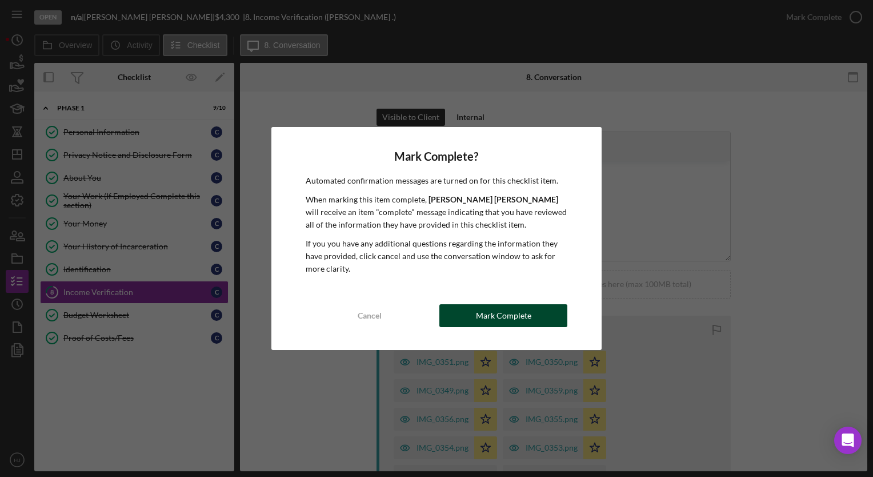
click at [482, 318] on div "Mark Complete" at bounding box center [503, 315] width 55 height 23
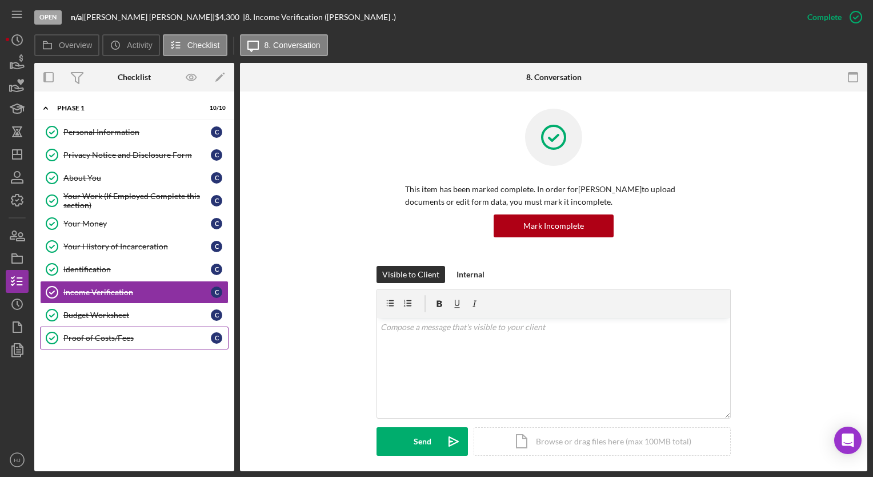
click at [107, 335] on div "Proof of Costs/Fees" at bounding box center [136, 337] width 147 height 9
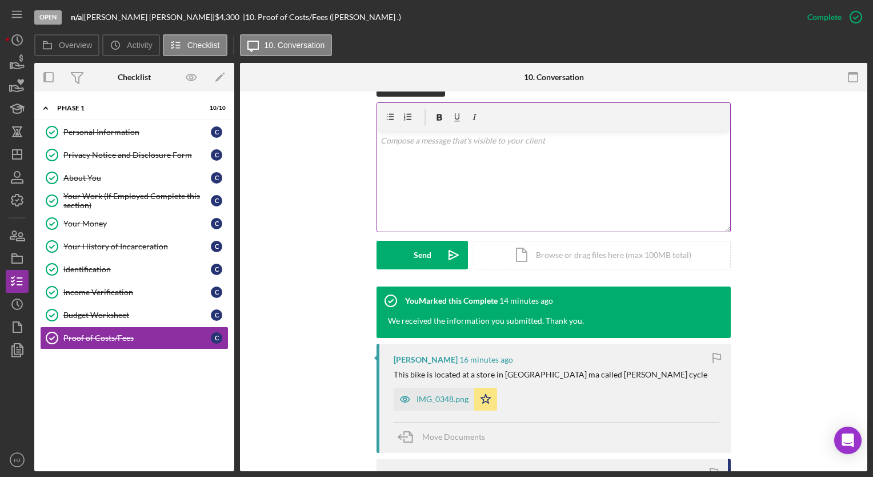
scroll to position [189, 0]
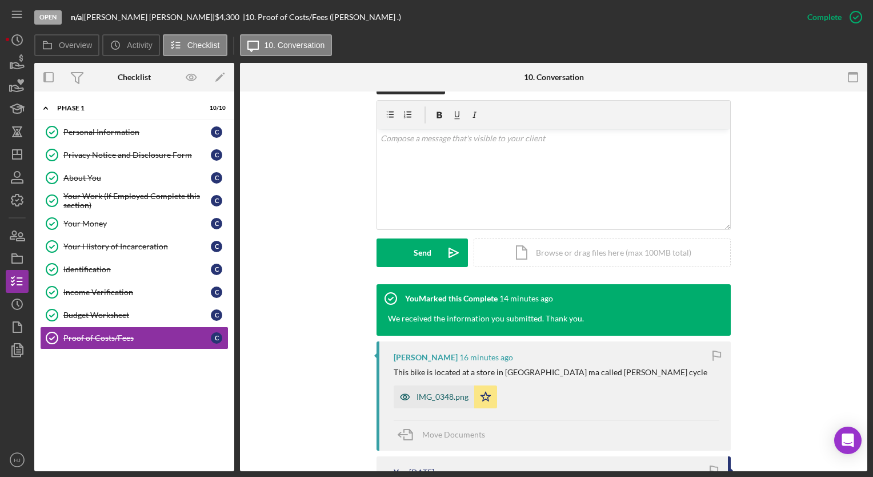
click at [437, 388] on div "IMG_0348.png" at bounding box center [434, 396] width 81 height 23
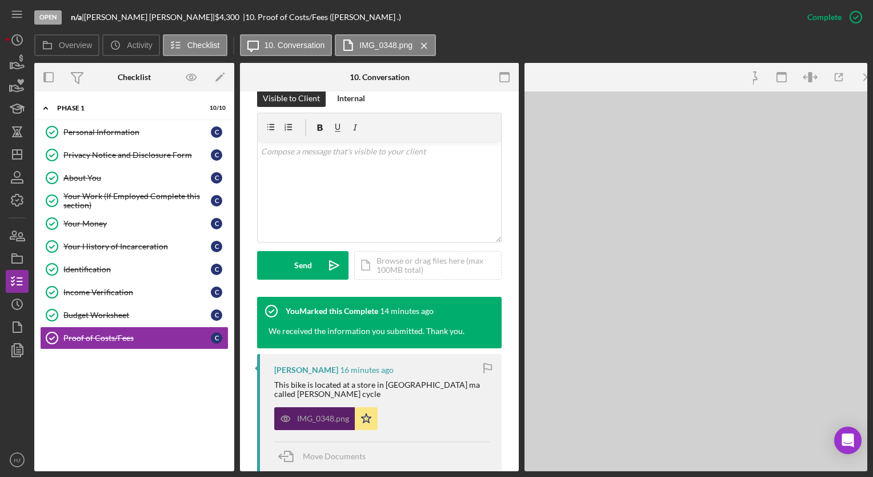
scroll to position [201, 0]
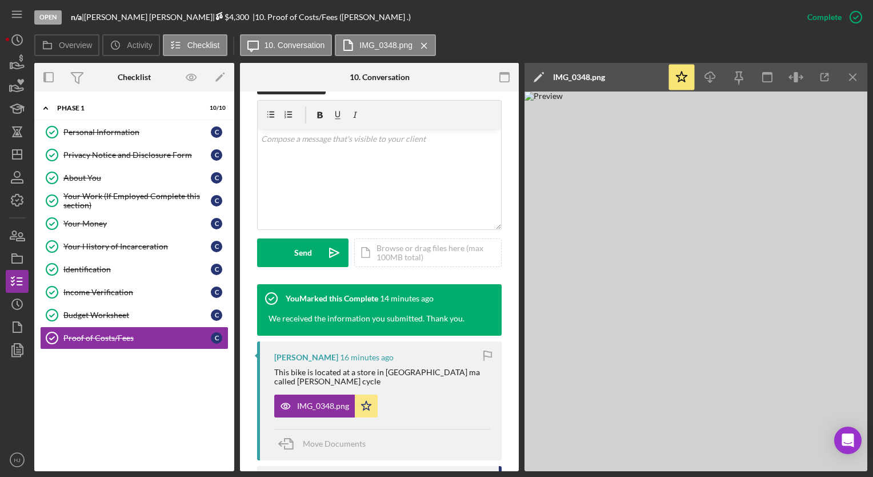
click at [215, 15] on span "$4,300" at bounding box center [232, 17] width 34 height 10
click at [217, 14] on icon at bounding box center [220, 14] width 6 height 2
click at [17, 241] on icon "button" at bounding box center [21, 237] width 8 height 8
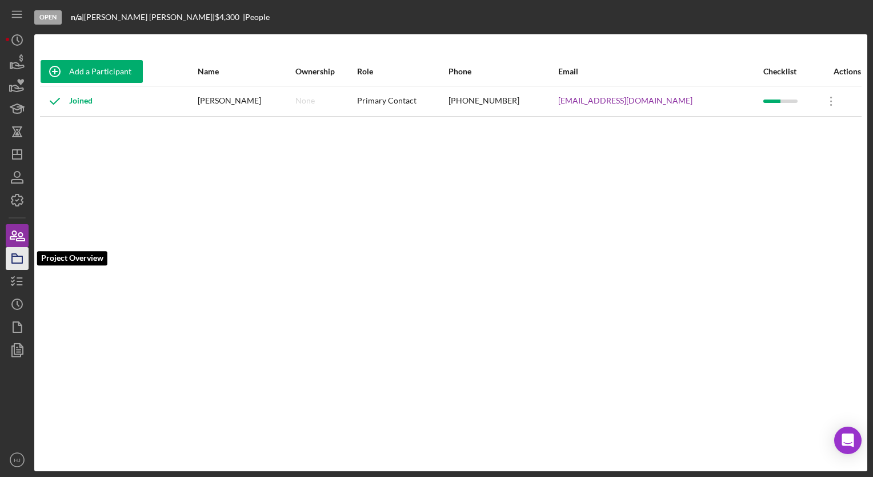
click at [18, 259] on icon "button" at bounding box center [17, 258] width 29 height 29
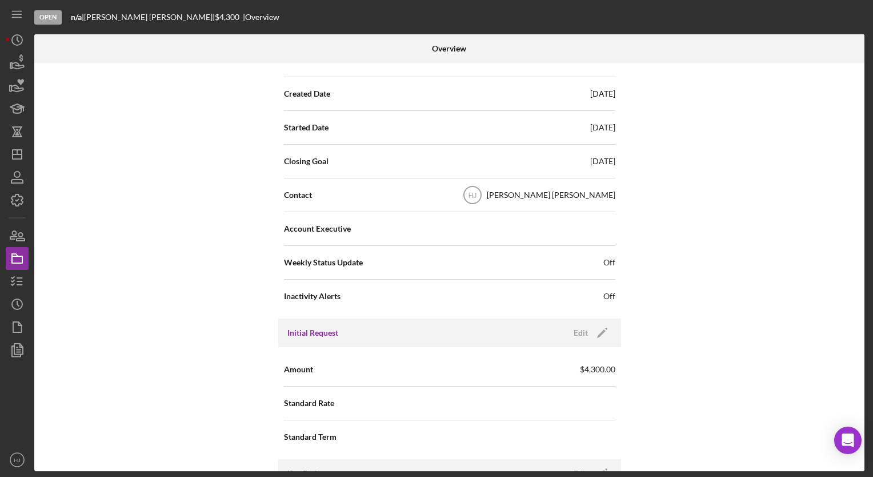
scroll to position [283, 0]
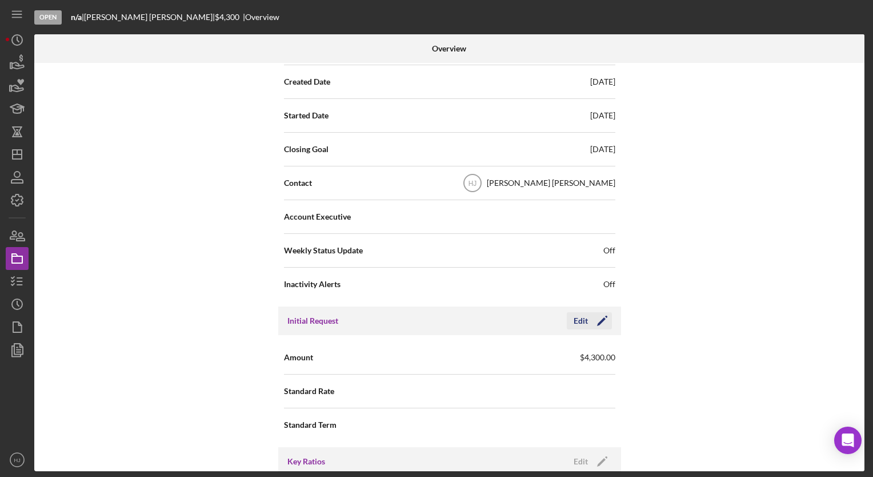
click at [597, 326] on icon "Icon/Edit" at bounding box center [602, 320] width 29 height 29
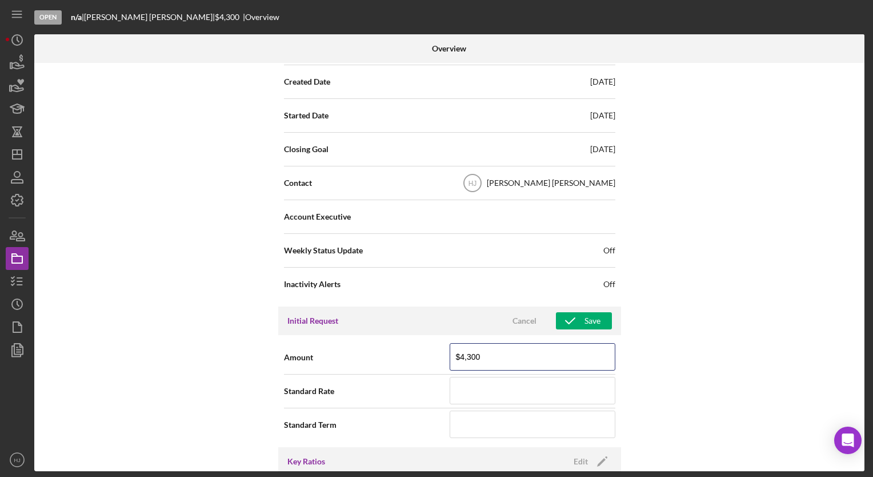
drag, startPoint x: 498, startPoint y: 353, endPoint x: 336, endPoint y: 361, distance: 162.5
click at [336, 361] on div "Amount $4,300" at bounding box center [449, 357] width 331 height 29
click at [463, 352] on input "$223,019" at bounding box center [533, 356] width 166 height 27
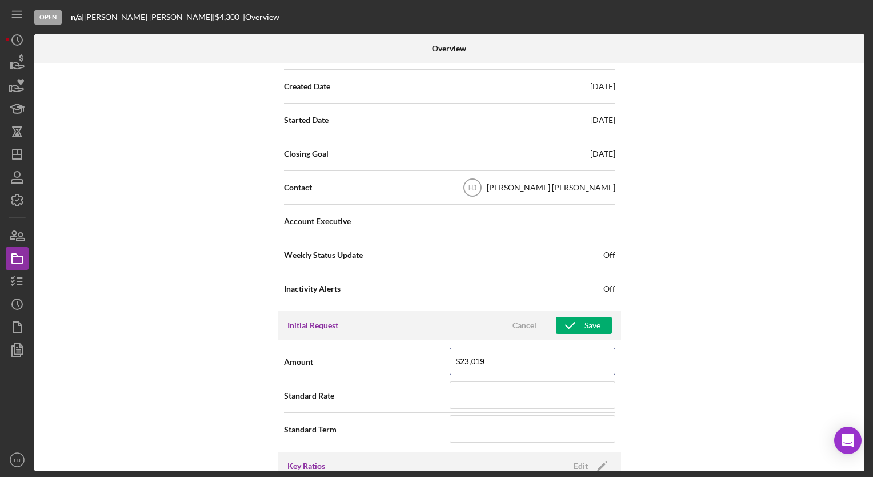
scroll to position [279, 0]
drag, startPoint x: 511, startPoint y: 356, endPoint x: 397, endPoint y: 384, distance: 117.1
click at [397, 384] on form "Amount $23,019 Standard Rate Standard Term" at bounding box center [449, 395] width 331 height 101
type input "$2,232"
click at [592, 318] on div "Save" at bounding box center [593, 325] width 16 height 17
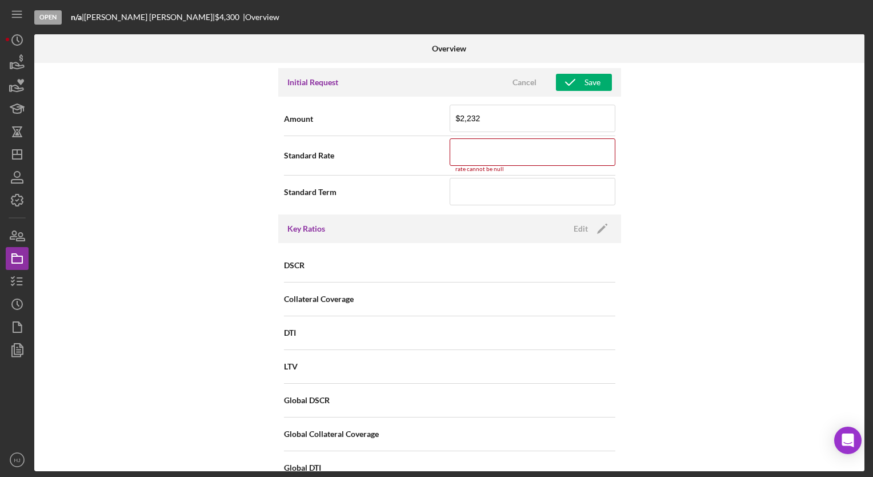
scroll to position [519, 0]
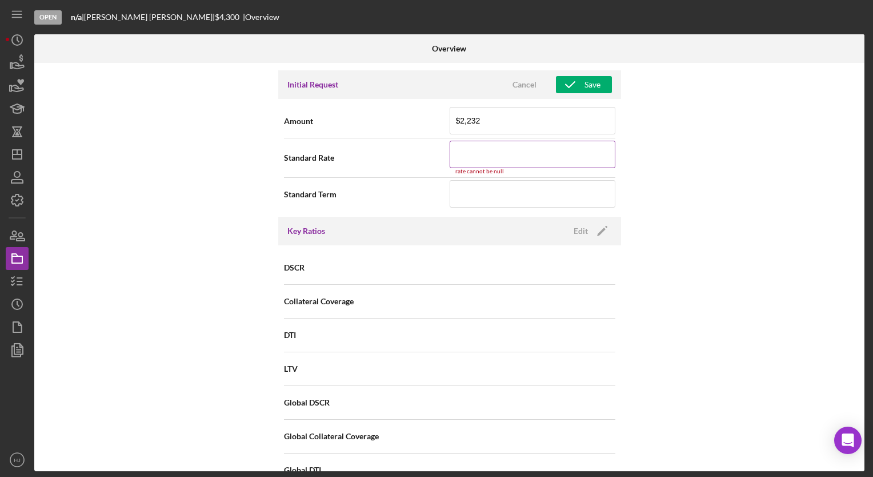
click at [459, 168] on div "rate cannot be null" at bounding box center [533, 171] width 166 height 7
click at [464, 159] on input at bounding box center [533, 154] width 166 height 27
type input "3.000%"
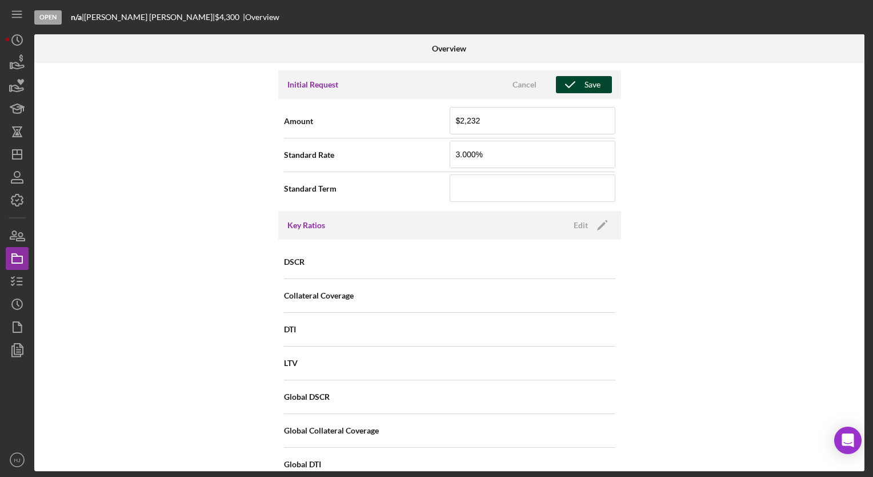
click at [587, 82] on div "Save" at bounding box center [593, 84] width 16 height 17
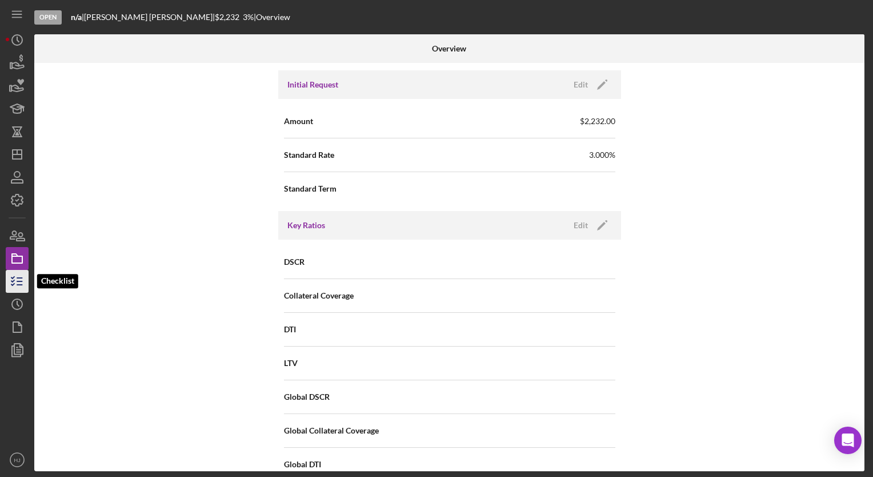
click at [8, 277] on icon "button" at bounding box center [17, 281] width 29 height 29
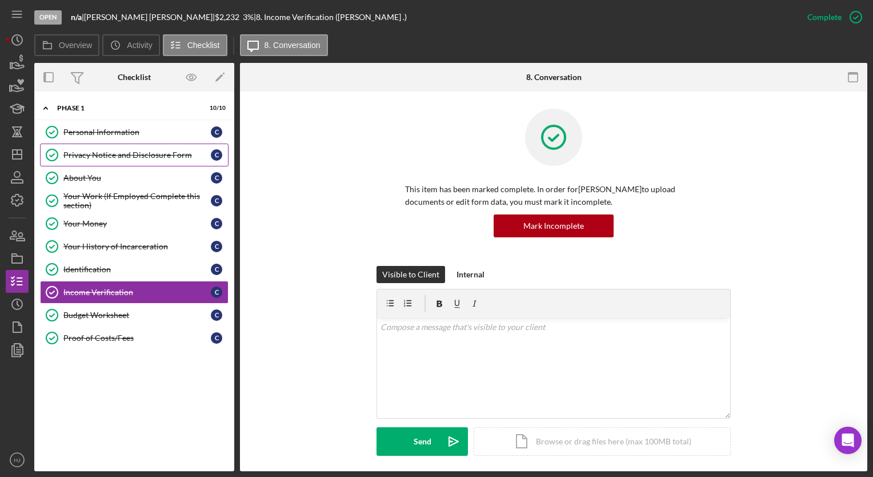
click at [139, 153] on div "Privacy Notice and Disclosure Form" at bounding box center [136, 154] width 147 height 9
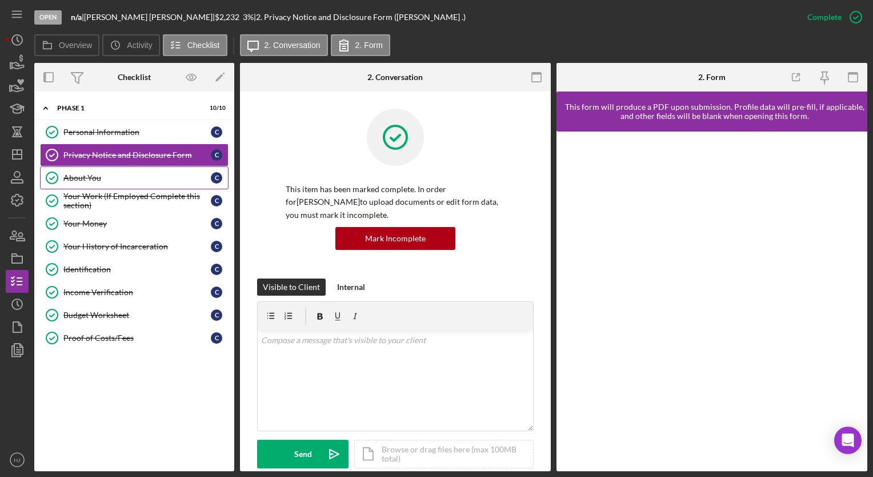
click at [90, 179] on div "About You" at bounding box center [136, 177] width 147 height 9
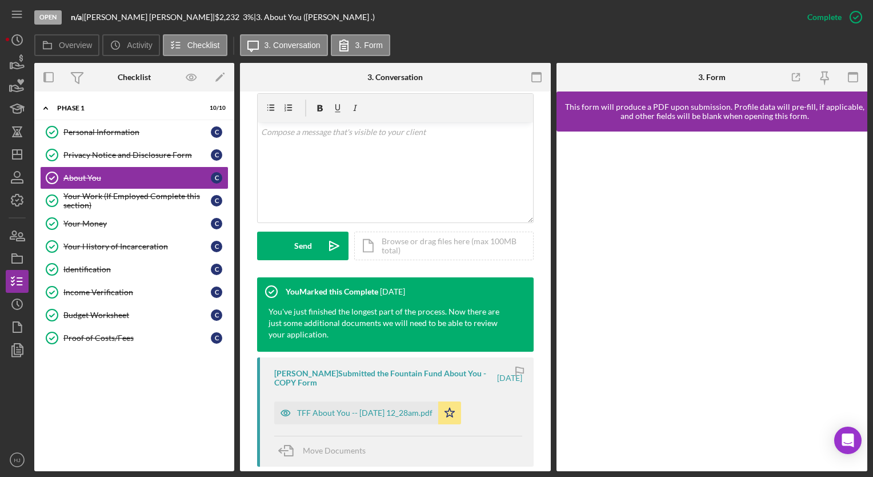
scroll to position [210, 0]
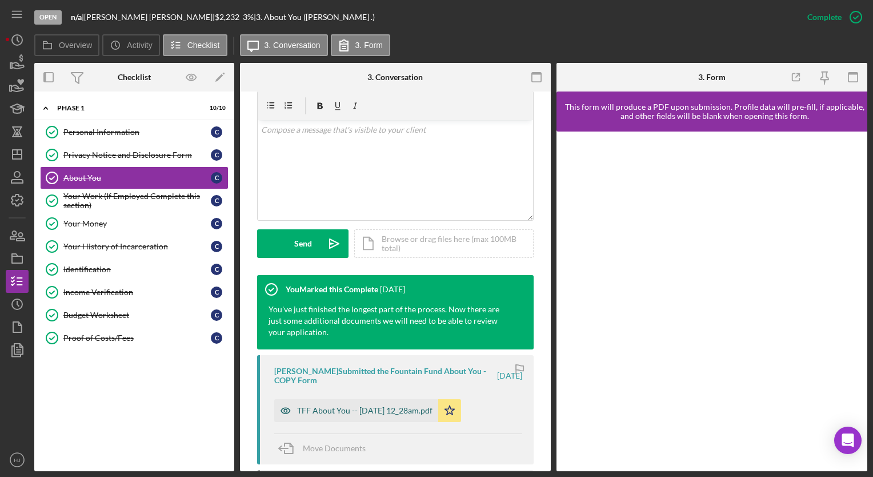
click at [391, 407] on div "TFF About You -- 2025-08-25 12_28am.pdf" at bounding box center [364, 410] width 135 height 9
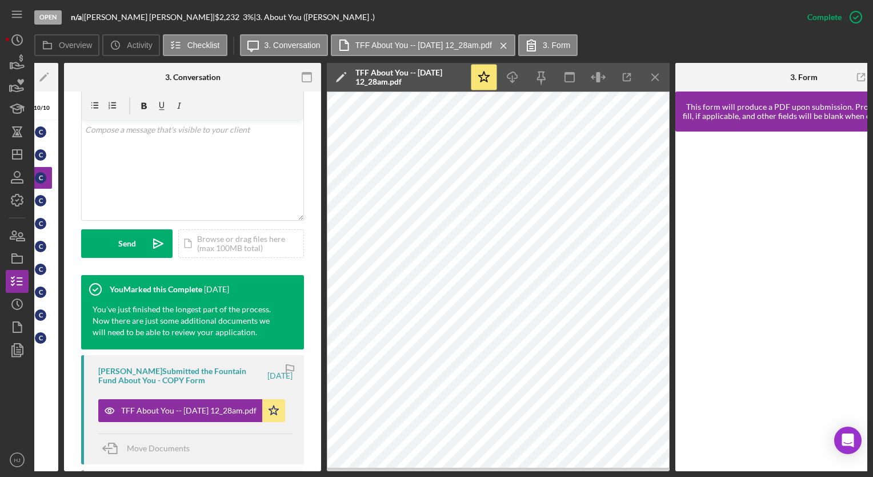
scroll to position [0, 241]
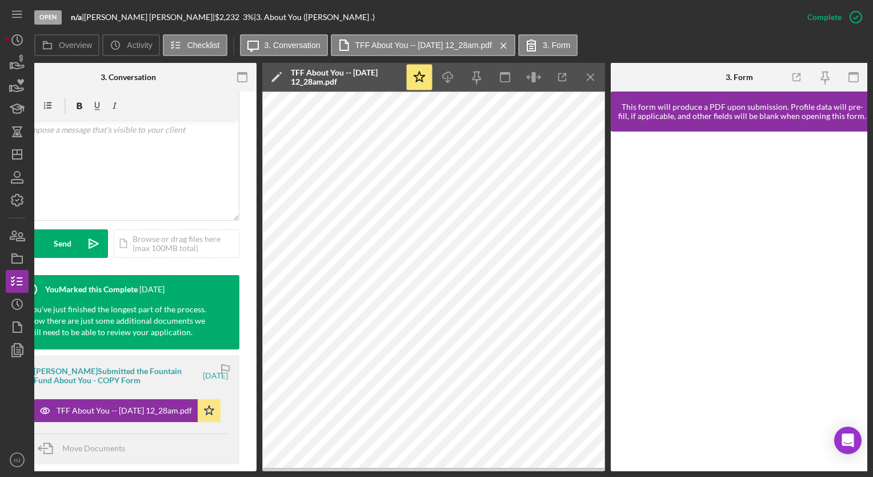
click at [684, 457] on div at bounding box center [739, 300] width 257 height 339
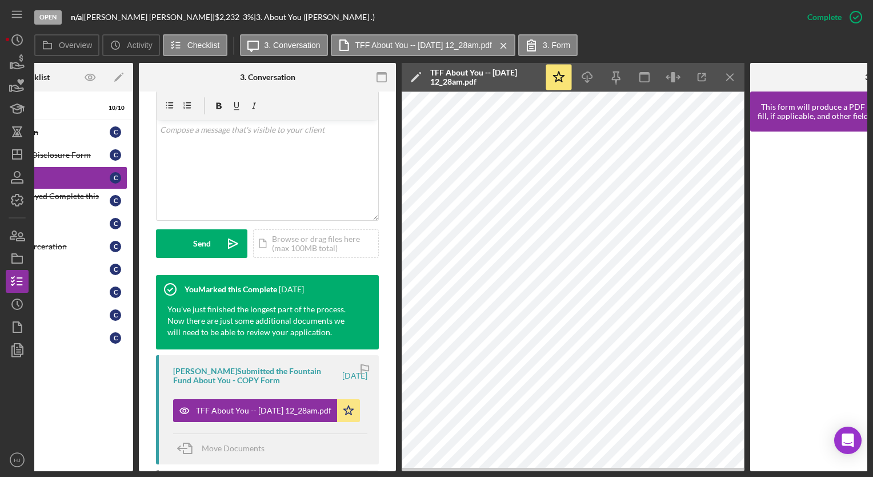
scroll to position [0, 0]
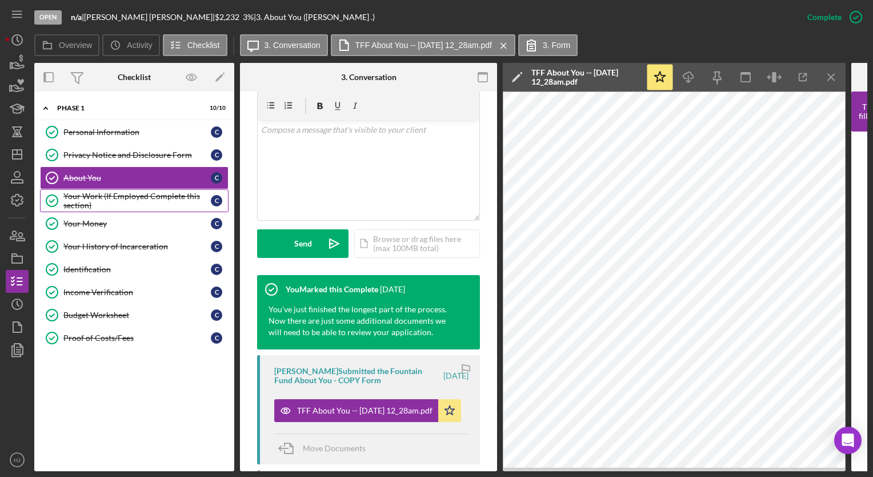
click at [84, 207] on div "Your Work (If Employed Complete this section)" at bounding box center [136, 200] width 147 height 18
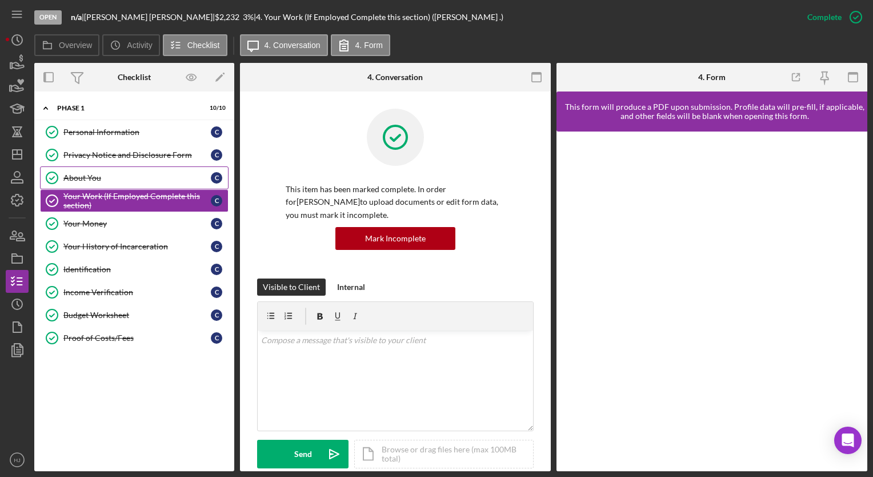
click at [81, 173] on div "About You" at bounding box center [136, 177] width 147 height 9
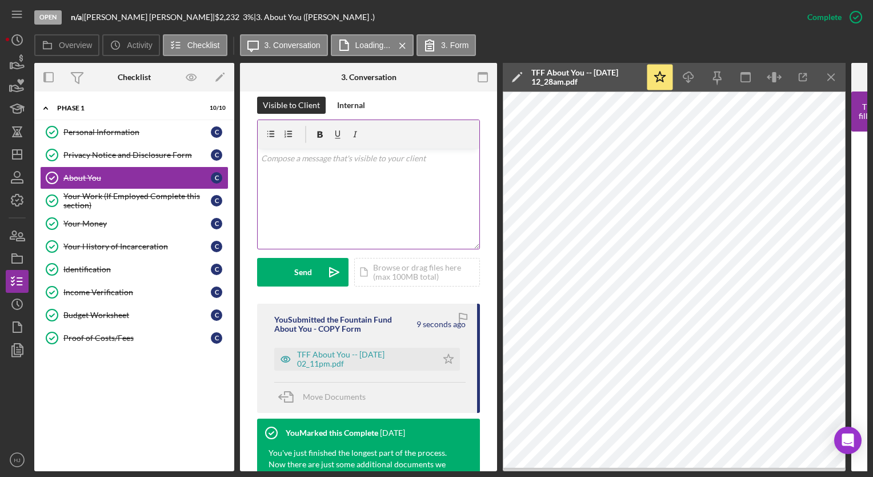
scroll to position [192, 0]
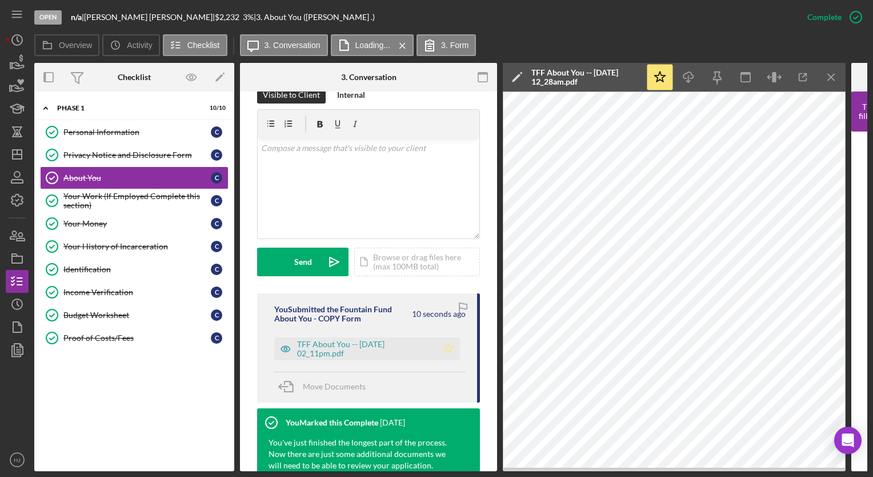
click at [449, 353] on icon "Icon/Star" at bounding box center [448, 348] width 23 height 23
click at [100, 341] on link "Proof of Costs/Fees Proof of Costs/Fees C" at bounding box center [134, 337] width 189 height 23
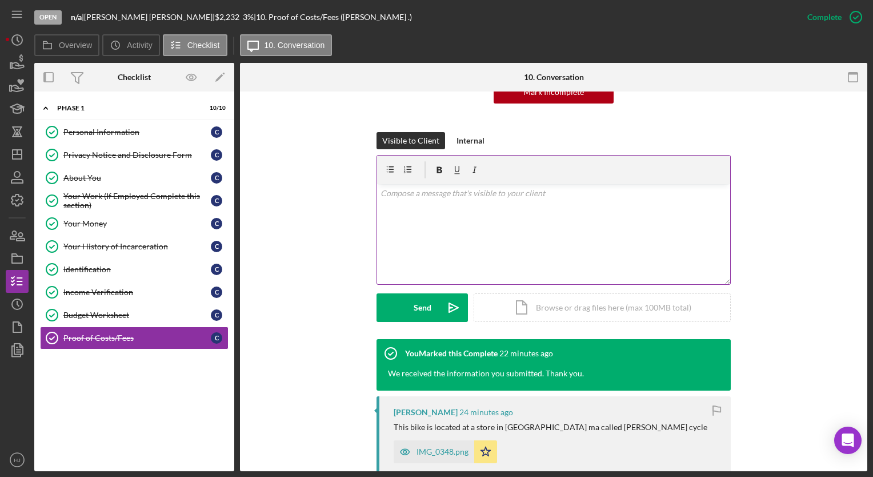
scroll to position [198, 0]
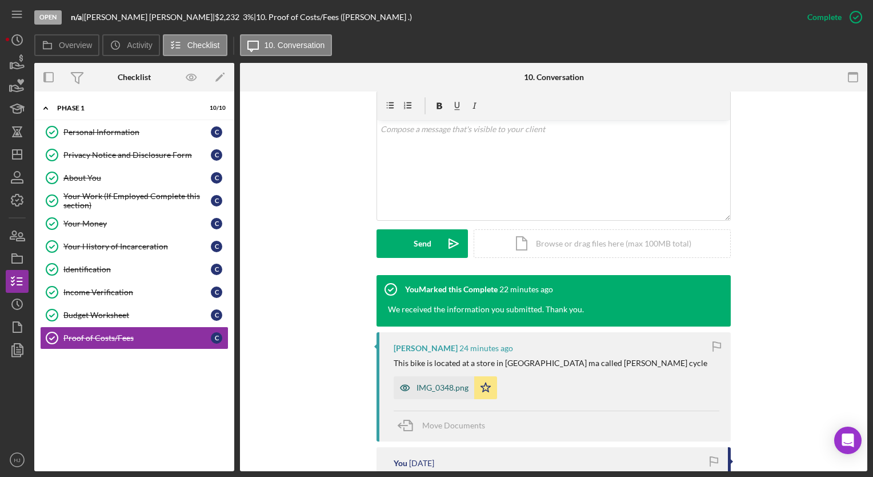
click at [439, 390] on div "IMG_0348.png" at bounding box center [443, 387] width 52 height 9
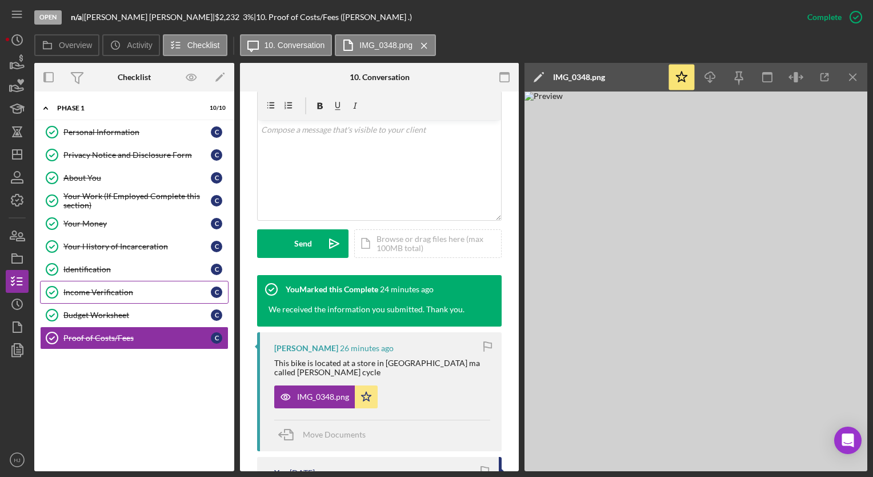
click at [91, 287] on div "Income Verification" at bounding box center [136, 291] width 147 height 9
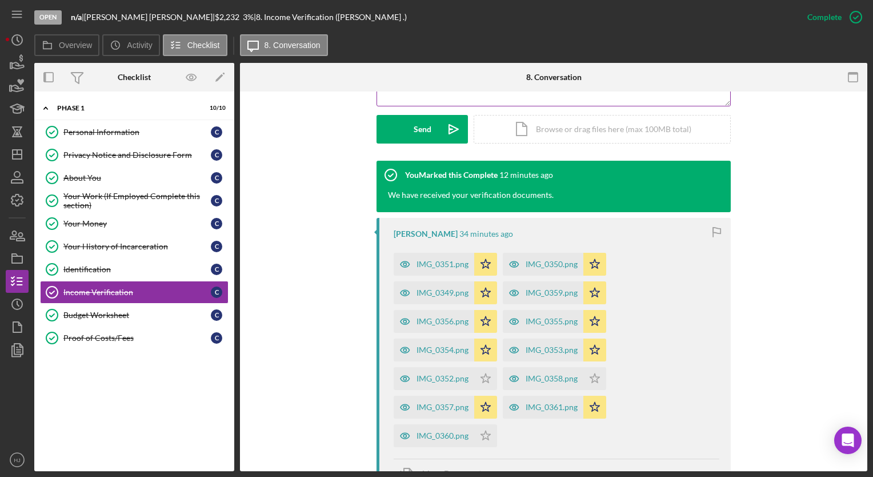
scroll to position [351, 0]
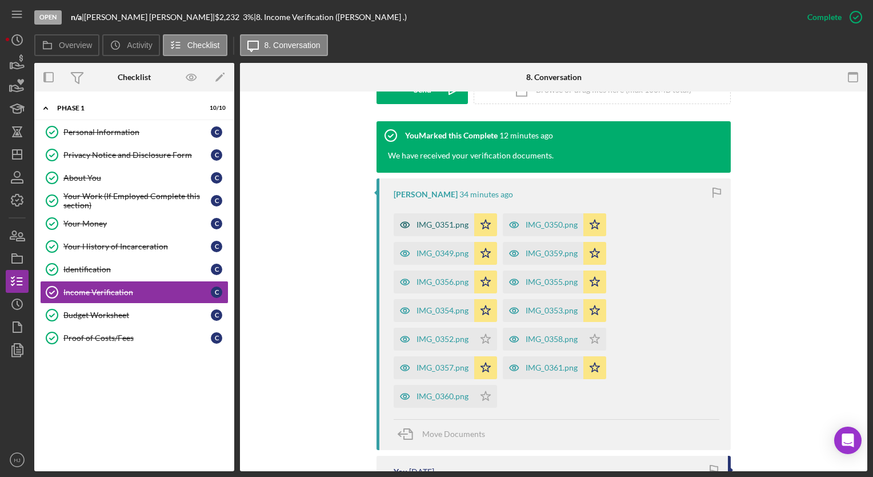
click at [441, 229] on div "IMG_0351.png" at bounding box center [434, 224] width 81 height 23
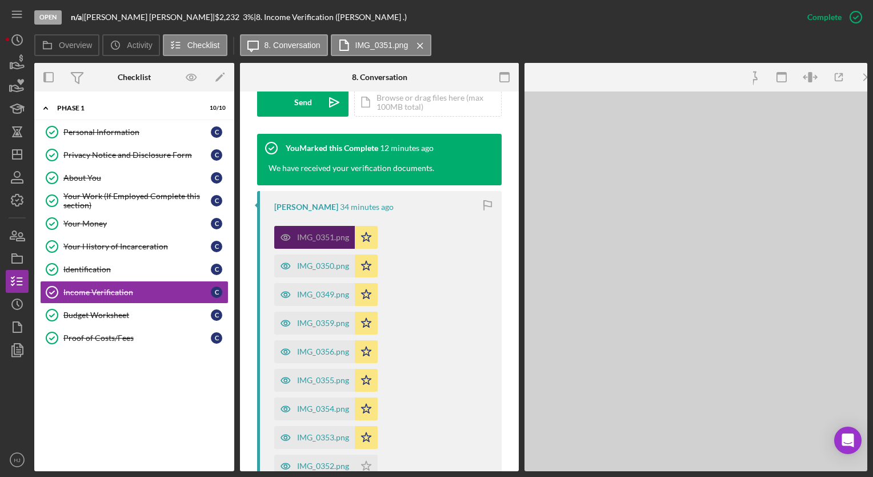
scroll to position [364, 0]
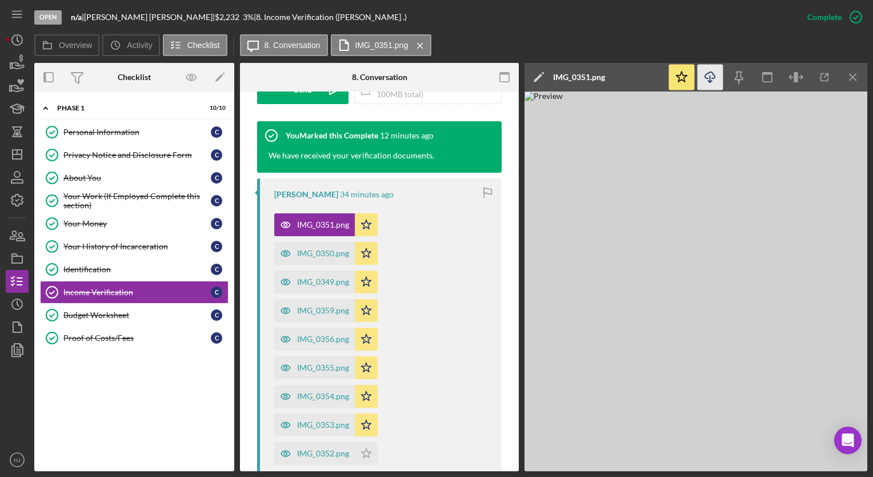
click at [710, 73] on icon "Icon/Download" at bounding box center [711, 78] width 26 height 26
click at [325, 252] on div "IMG_0350.png" at bounding box center [323, 253] width 52 height 9
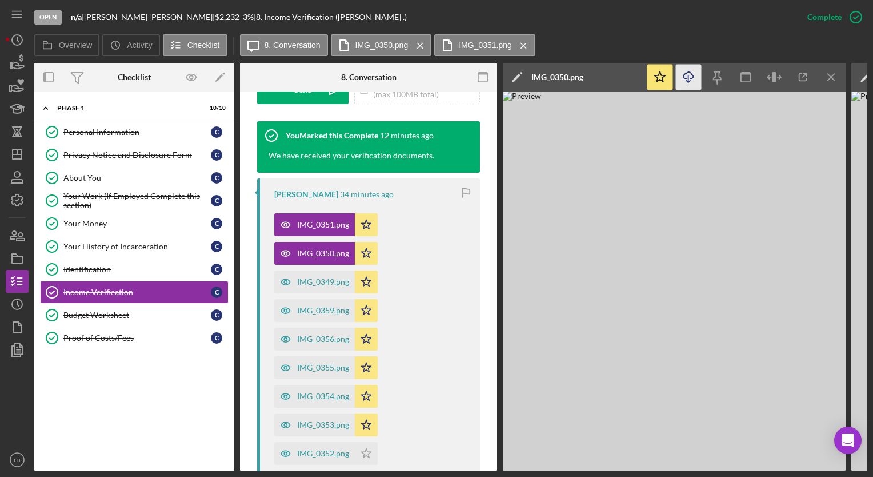
click at [688, 73] on icon "Icon/Download" at bounding box center [689, 78] width 26 height 26
click at [308, 285] on div "IMG_0349.png" at bounding box center [323, 281] width 52 height 9
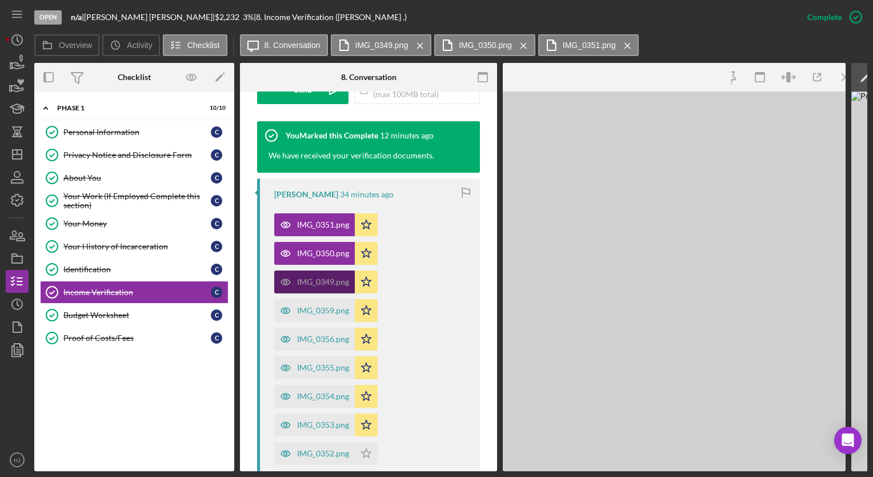
click at [308, 285] on div "IMG_0349.png" at bounding box center [323, 281] width 52 height 9
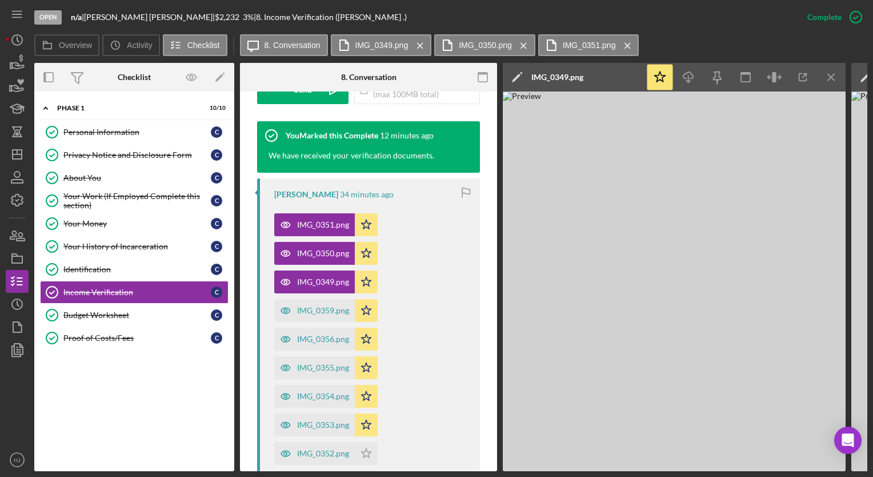
drag, startPoint x: 685, startPoint y: 79, endPoint x: 649, endPoint y: 136, distance: 67.2
click at [649, 136] on img at bounding box center [674, 280] width 343 height 379
click at [695, 67] on icon "Icon/Download" at bounding box center [689, 78] width 26 height 26
click at [315, 314] on div "IMG_0359.png" at bounding box center [323, 310] width 52 height 9
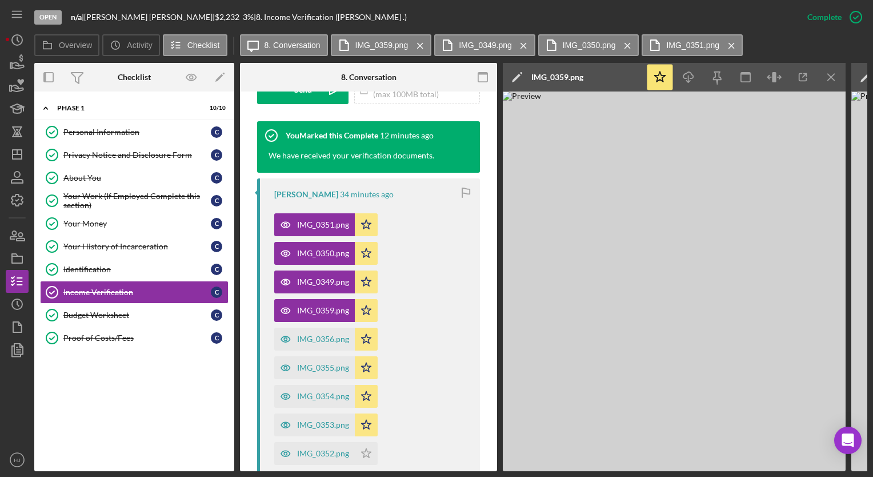
click at [694, 221] on img at bounding box center [674, 280] width 343 height 379
click at [694, 76] on icon "Icon/Download" at bounding box center [689, 78] width 26 height 26
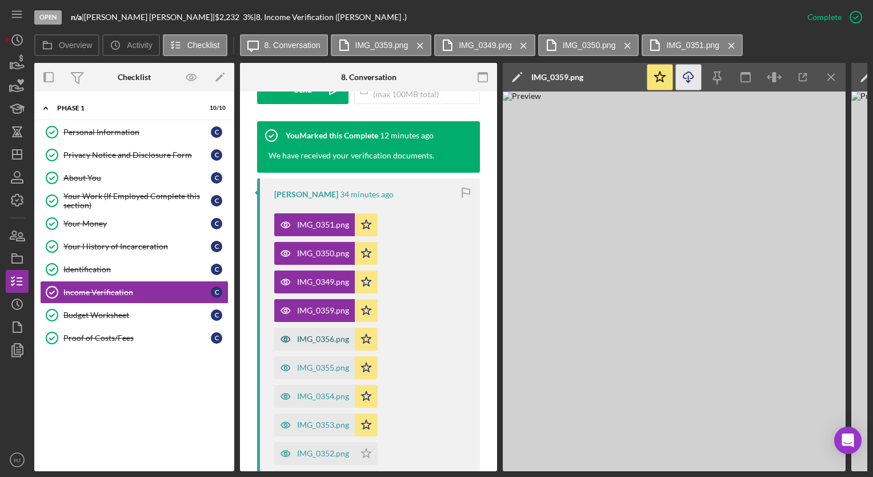
click at [300, 337] on div "IMG_0356.png" at bounding box center [323, 338] width 52 height 9
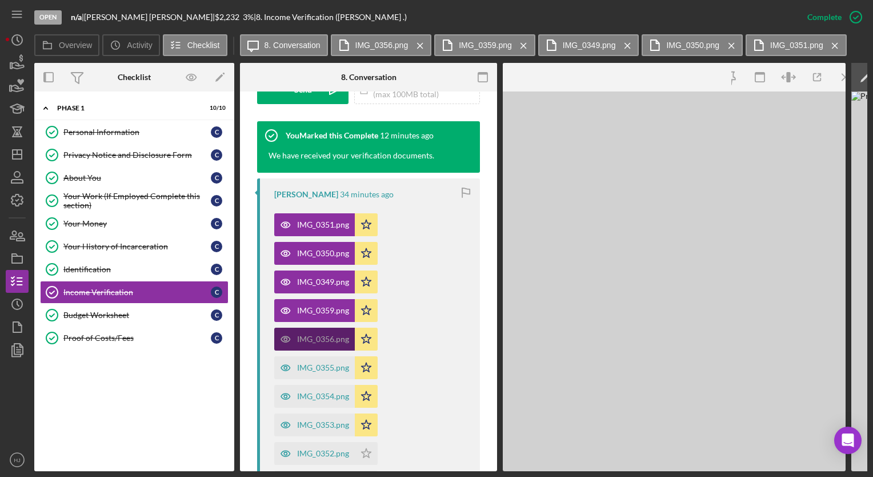
click at [300, 337] on div "IMG_0356.png" at bounding box center [323, 338] width 52 height 9
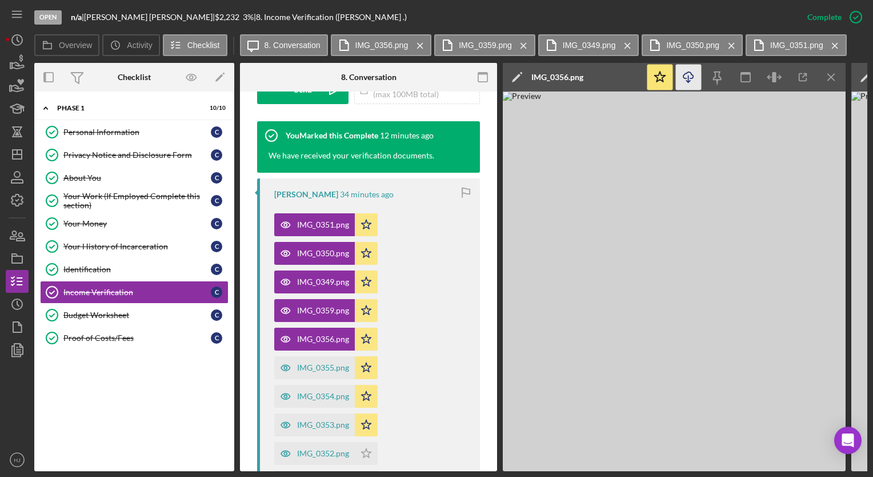
click at [687, 78] on icon "Icon/Download" at bounding box center [689, 78] width 26 height 26
click at [317, 363] on div "IMG_0355.png" at bounding box center [323, 367] width 52 height 9
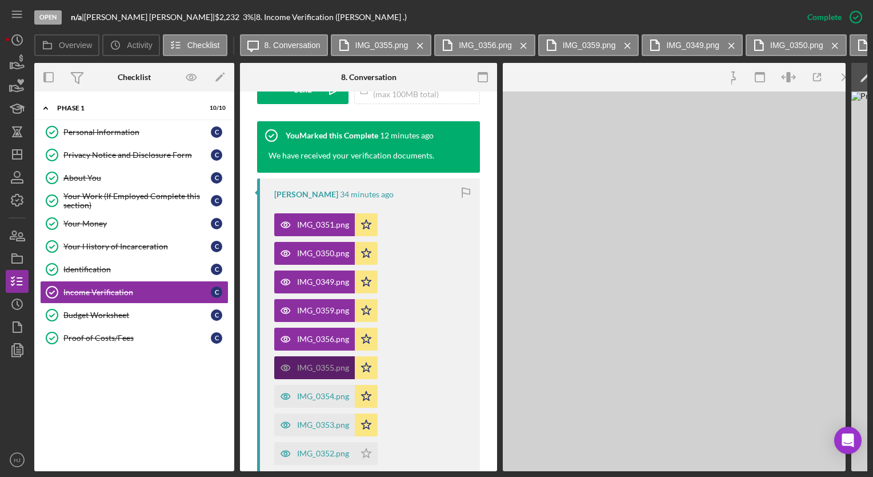
click at [317, 363] on div "IMG_0355.png" at bounding box center [323, 367] width 52 height 9
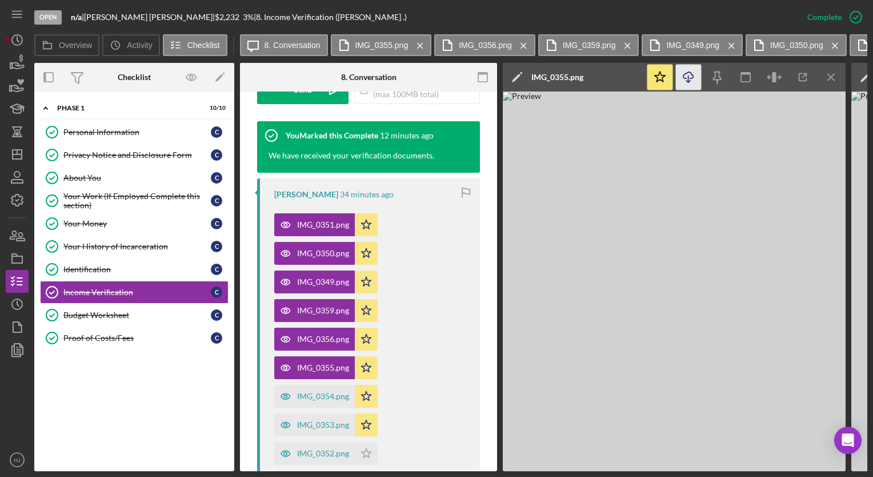
click at [681, 82] on icon "Icon/Download" at bounding box center [689, 78] width 26 height 26
click at [313, 401] on div "IMG_0354.png" at bounding box center [314, 396] width 81 height 23
click at [693, 75] on icon "button" at bounding box center [688, 75] width 10 height 6
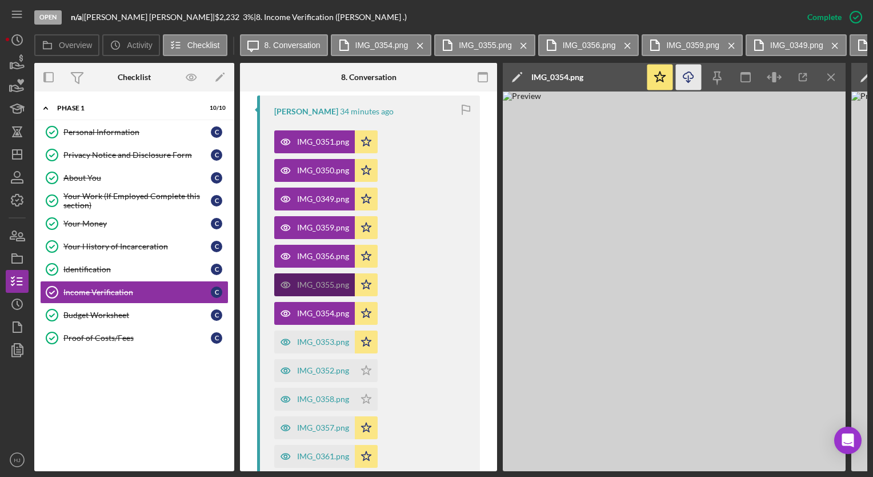
scroll to position [456, 0]
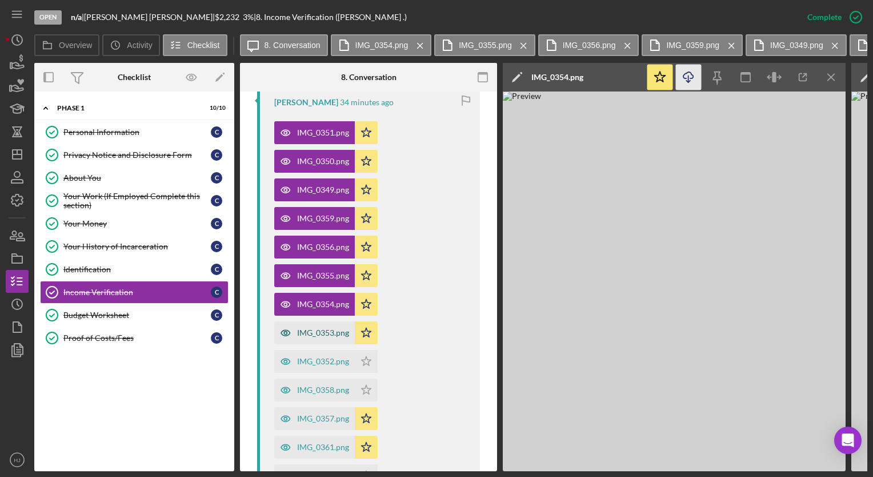
click at [311, 328] on div "IMG_0353.png" at bounding box center [323, 332] width 52 height 9
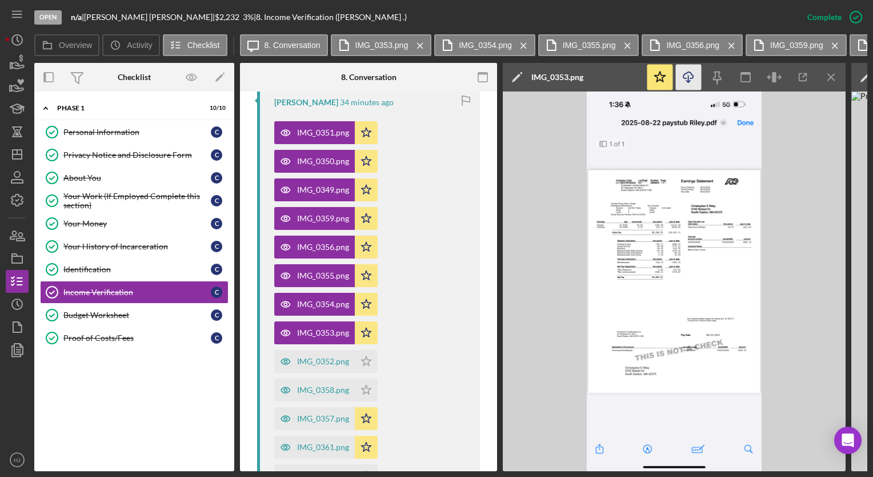
click at [690, 78] on icon "button" at bounding box center [688, 75] width 10 height 6
click at [338, 358] on div "IMG_0352.png" at bounding box center [323, 361] width 52 height 9
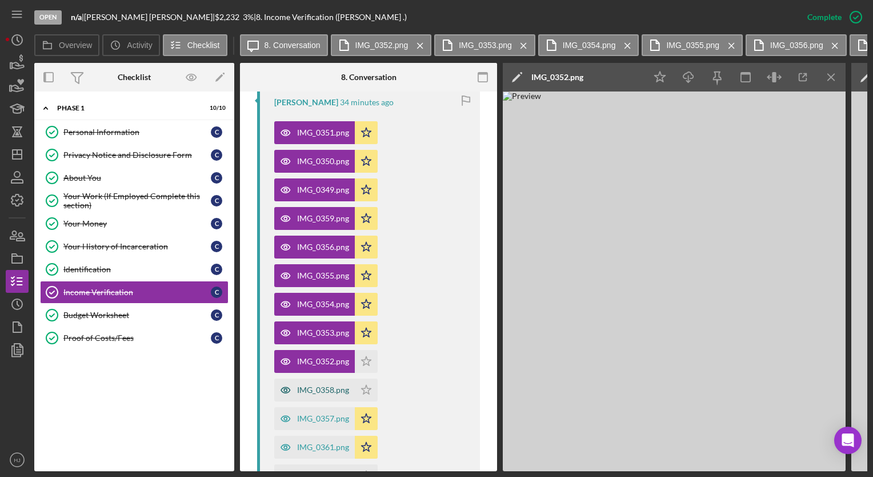
click at [299, 383] on div "IMG_0358.png" at bounding box center [314, 389] width 81 height 23
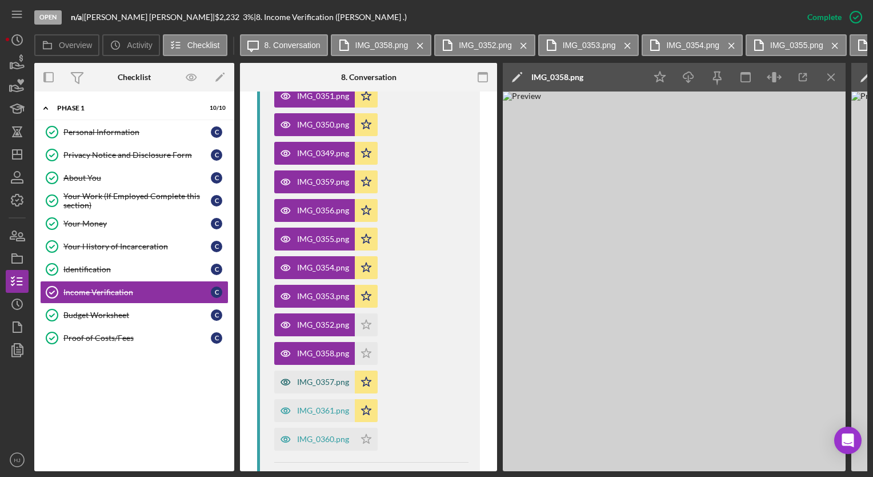
scroll to position [493, 0]
click at [686, 81] on polyline "button" at bounding box center [688, 82] width 4 height 2
click at [367, 353] on icon "Icon/Star" at bounding box center [366, 352] width 23 height 23
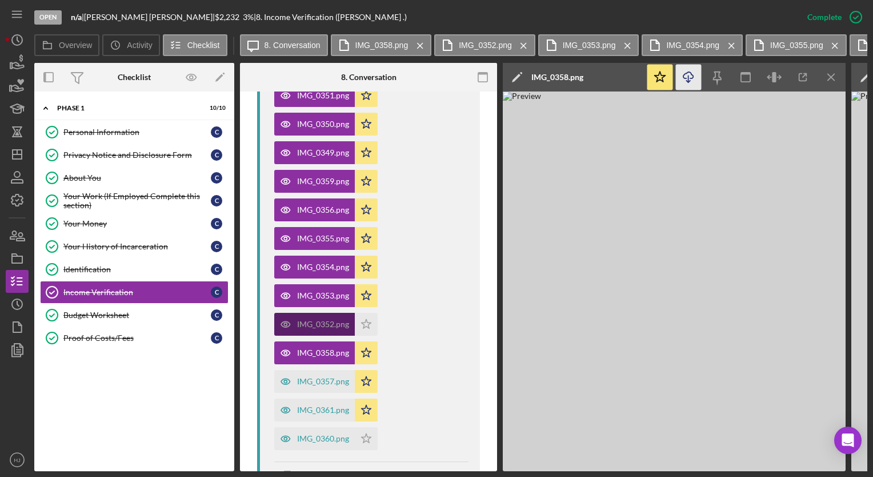
click at [320, 326] on div "IMG_0352.png" at bounding box center [323, 323] width 52 height 9
click at [837, 70] on icon "Icon/Menu Close" at bounding box center [832, 78] width 26 height 26
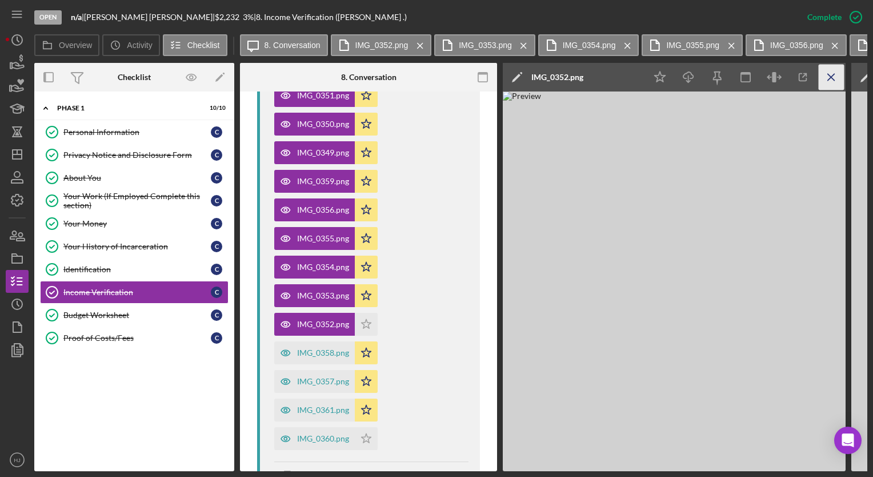
click at [831, 82] on icon "Icon/Menu Close" at bounding box center [832, 78] width 26 height 26
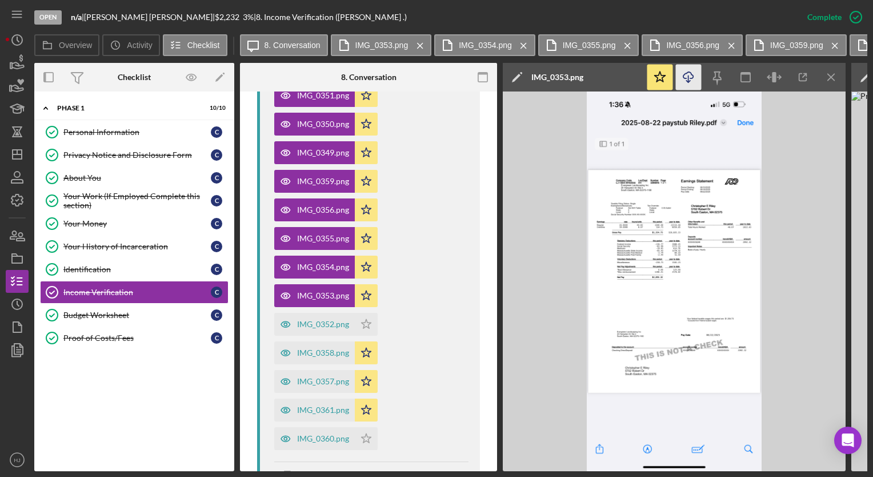
click at [831, 82] on icon "Icon/Menu Close" at bounding box center [832, 78] width 26 height 26
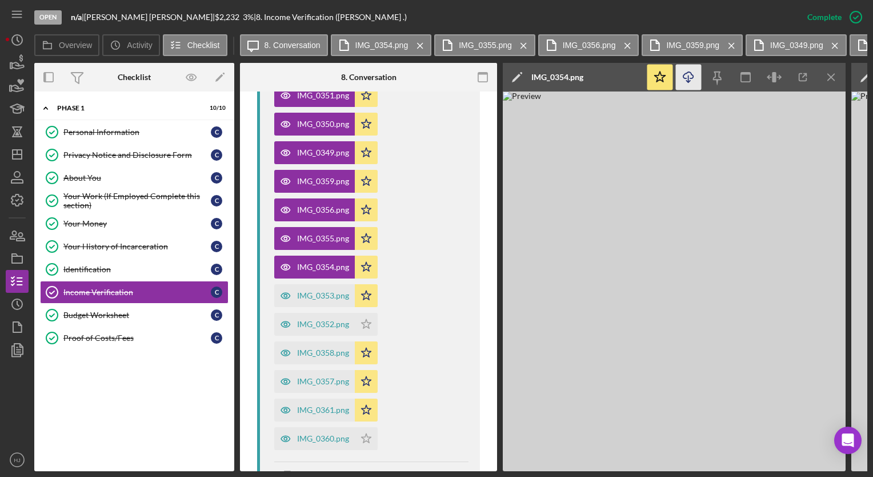
click at [831, 82] on icon "Icon/Menu Close" at bounding box center [832, 78] width 26 height 26
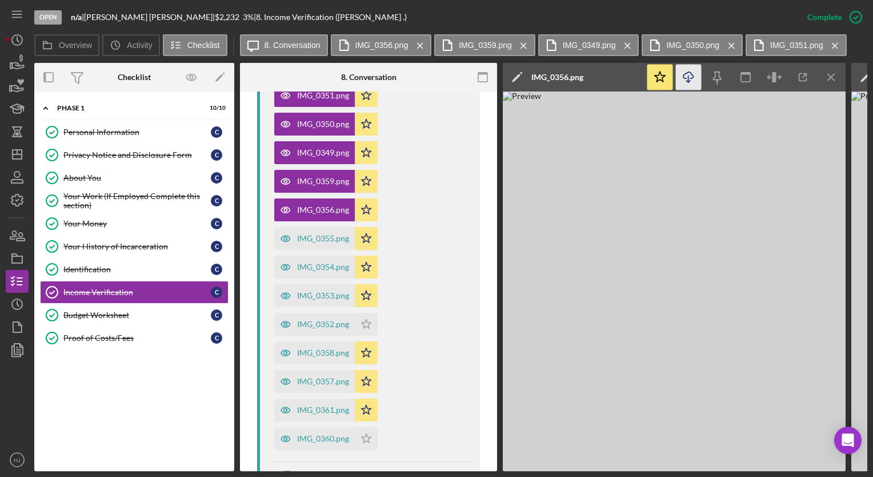
click at [831, 82] on icon "Icon/Menu Close" at bounding box center [832, 78] width 26 height 26
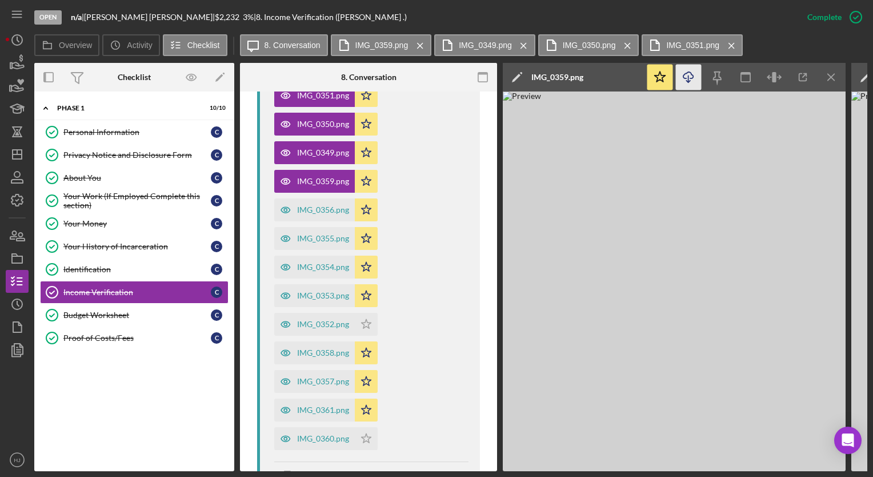
click at [831, 82] on icon "Icon/Menu Close" at bounding box center [832, 78] width 26 height 26
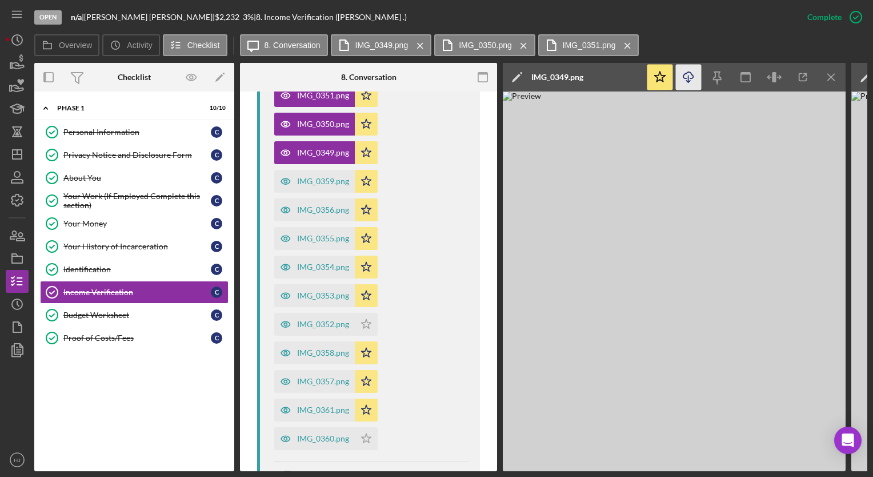
click at [831, 82] on icon "Icon/Menu Close" at bounding box center [832, 78] width 26 height 26
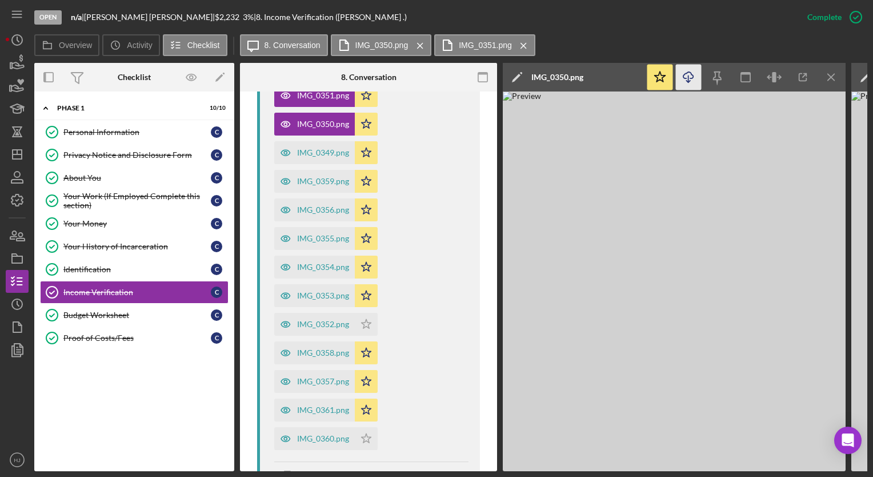
click at [831, 82] on icon "Icon/Menu Close" at bounding box center [832, 78] width 26 height 26
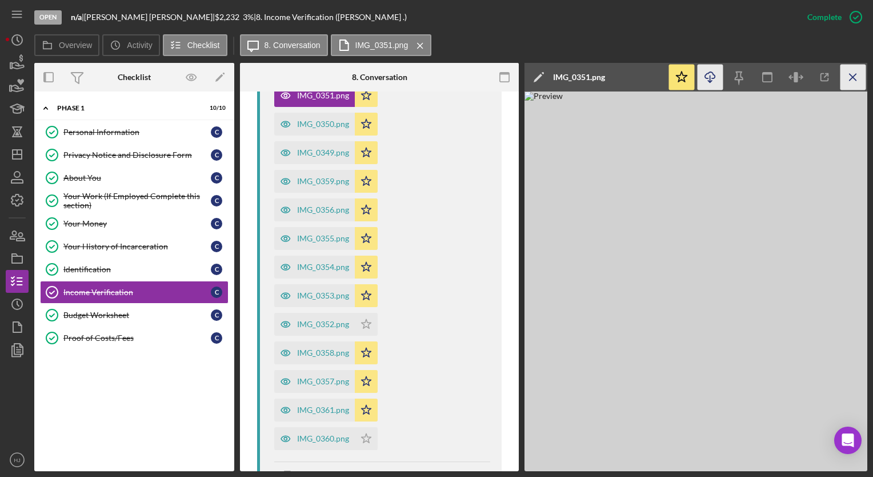
click at [846, 83] on icon "Icon/Menu Close" at bounding box center [854, 78] width 26 height 26
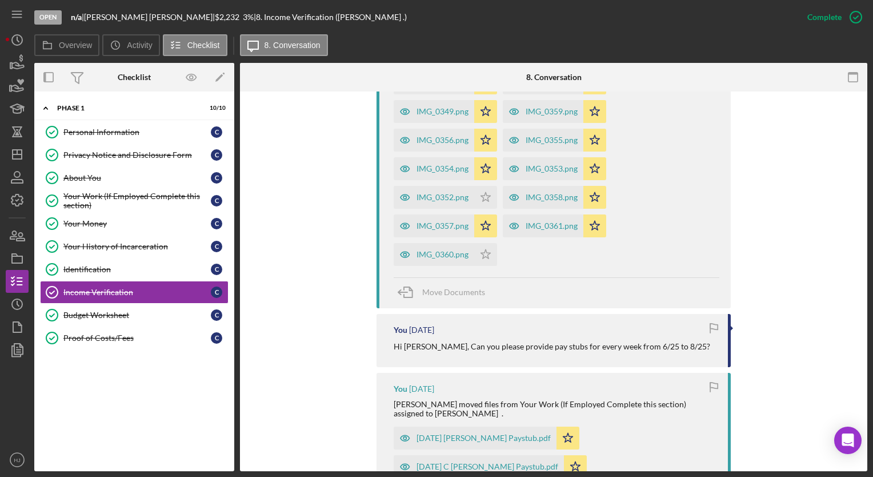
scroll to position [480, 0]
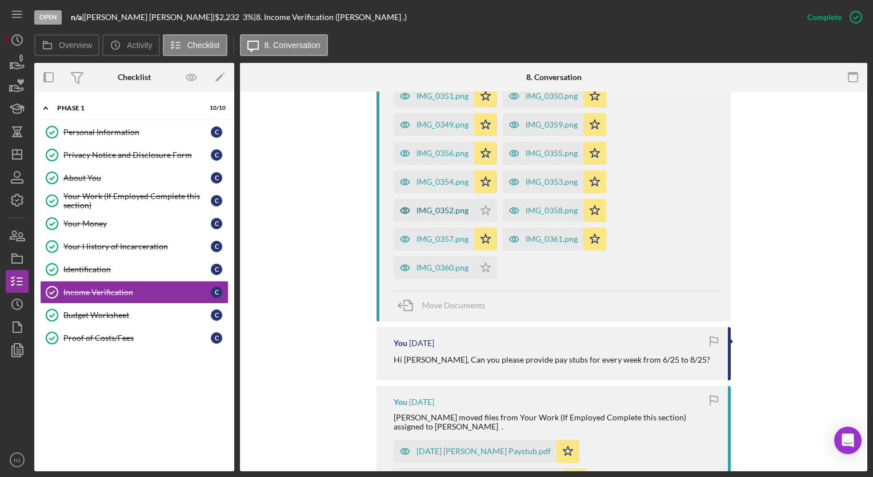
click at [450, 211] on div "IMG_0352.png" at bounding box center [443, 210] width 52 height 9
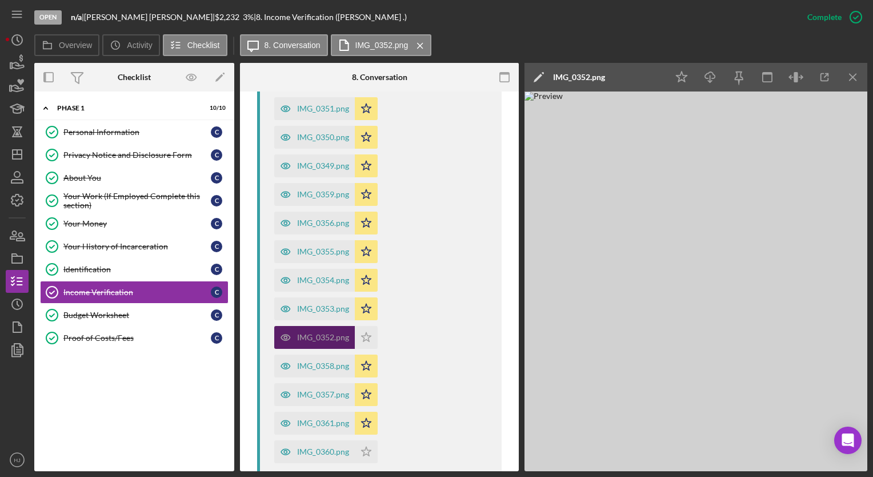
scroll to position [493, 0]
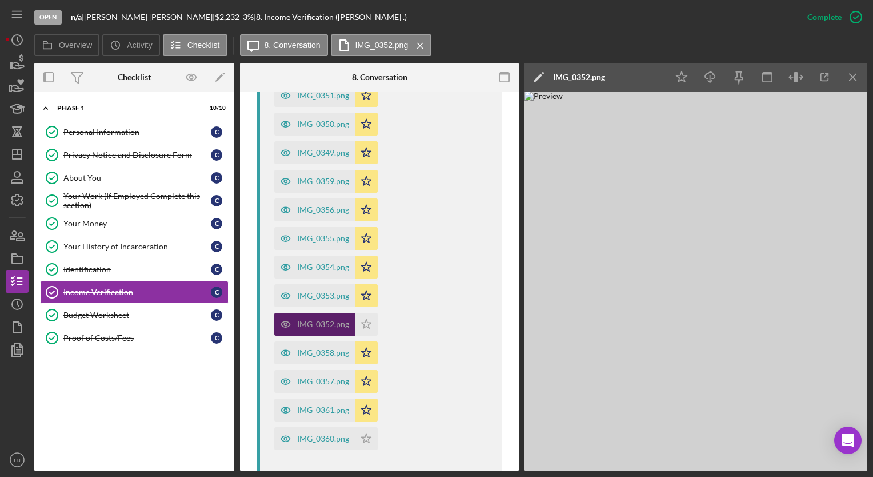
click at [302, 327] on div "IMG_0352.png" at bounding box center [323, 323] width 52 height 9
click at [703, 82] on icon "Icon/Download" at bounding box center [711, 78] width 26 height 26
click at [326, 351] on div "IMG_0358.png" at bounding box center [323, 352] width 52 height 9
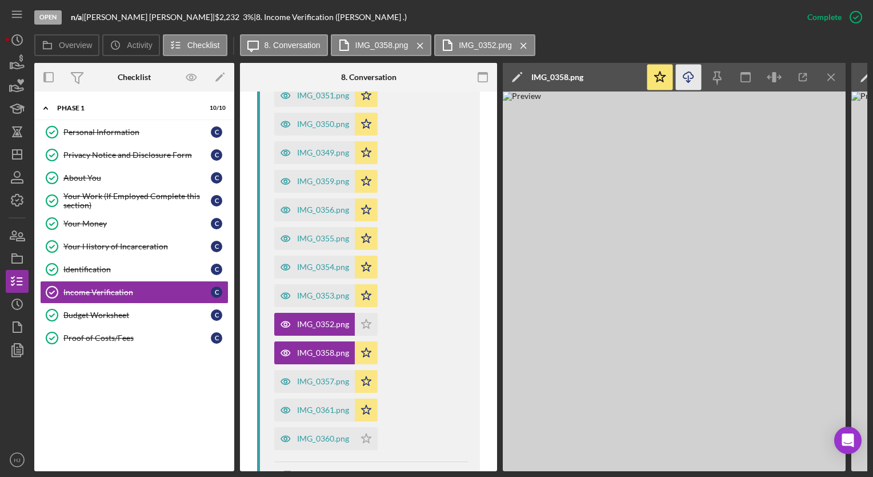
click at [688, 70] on icon "Icon/Download" at bounding box center [689, 78] width 26 height 26
click at [318, 379] on div "IMG_0357.png" at bounding box center [323, 381] width 52 height 9
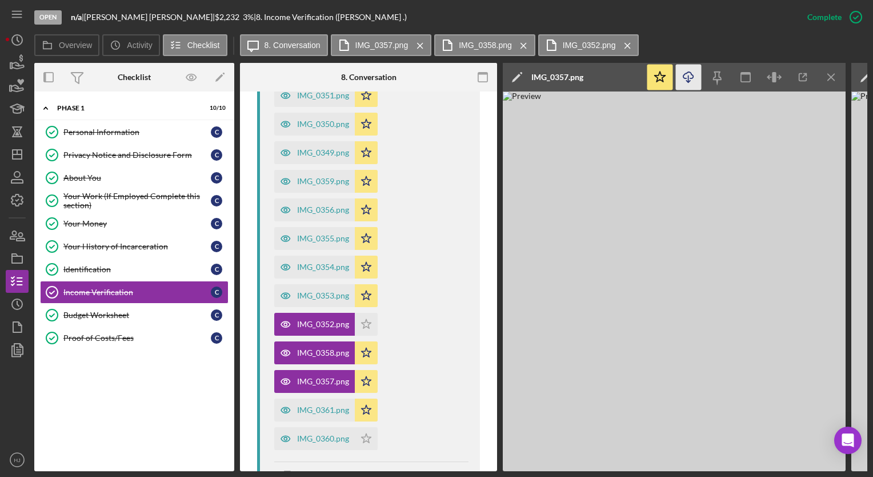
click at [691, 72] on icon "Icon/Download" at bounding box center [689, 78] width 26 height 26
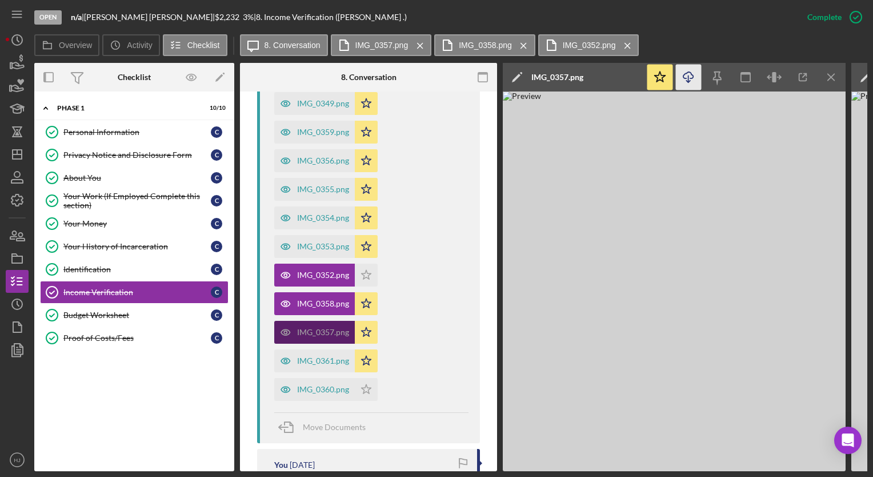
scroll to position [543, 0]
click at [322, 360] on div "IMG_0361.png" at bounding box center [323, 359] width 52 height 9
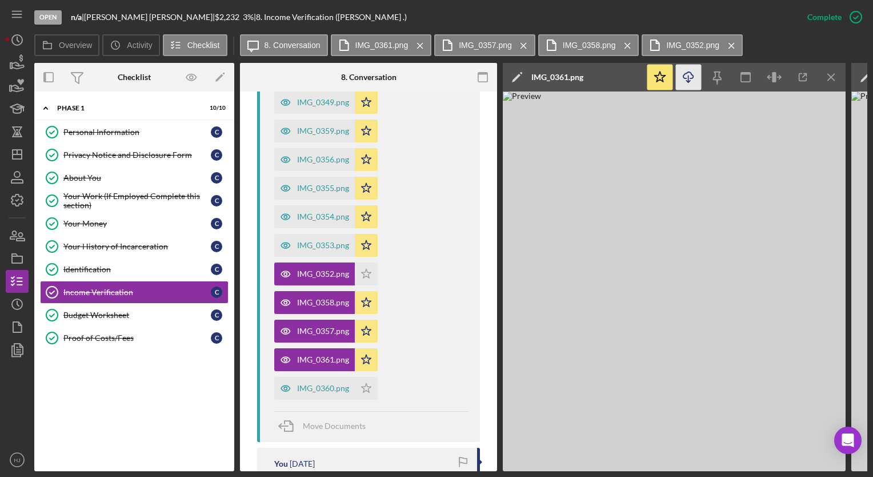
click at [689, 79] on icon "Icon/Download" at bounding box center [689, 78] width 26 height 26
click at [309, 385] on div "IMG_0360.png" at bounding box center [323, 387] width 52 height 9
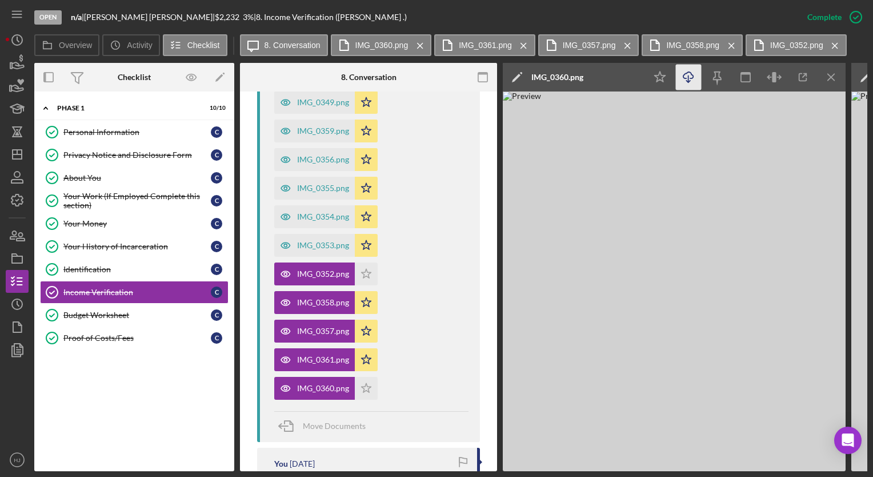
click at [693, 77] on icon "Icon/Download" at bounding box center [689, 78] width 26 height 26
click at [370, 389] on icon "Icon/Star" at bounding box center [366, 388] width 23 height 23
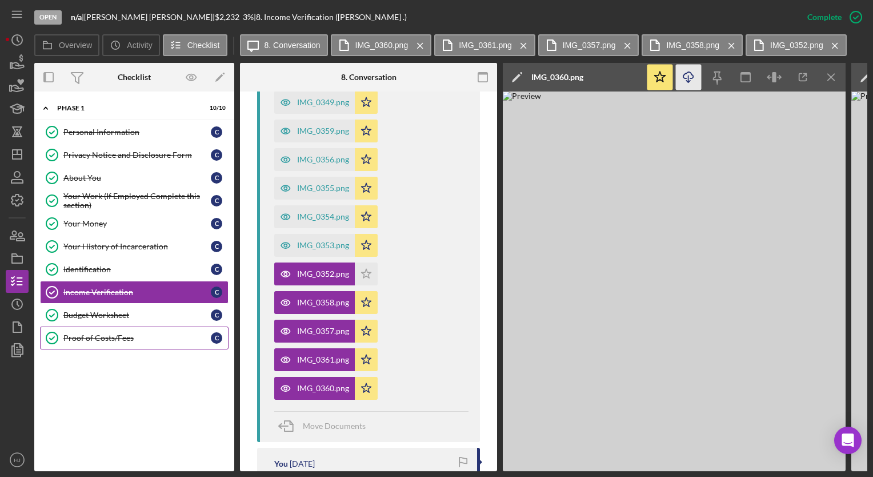
click at [107, 340] on link "Proof of Costs/Fees Proof of Costs/Fees C" at bounding box center [134, 337] width 189 height 23
